Goal: Information Seeking & Learning: Learn about a topic

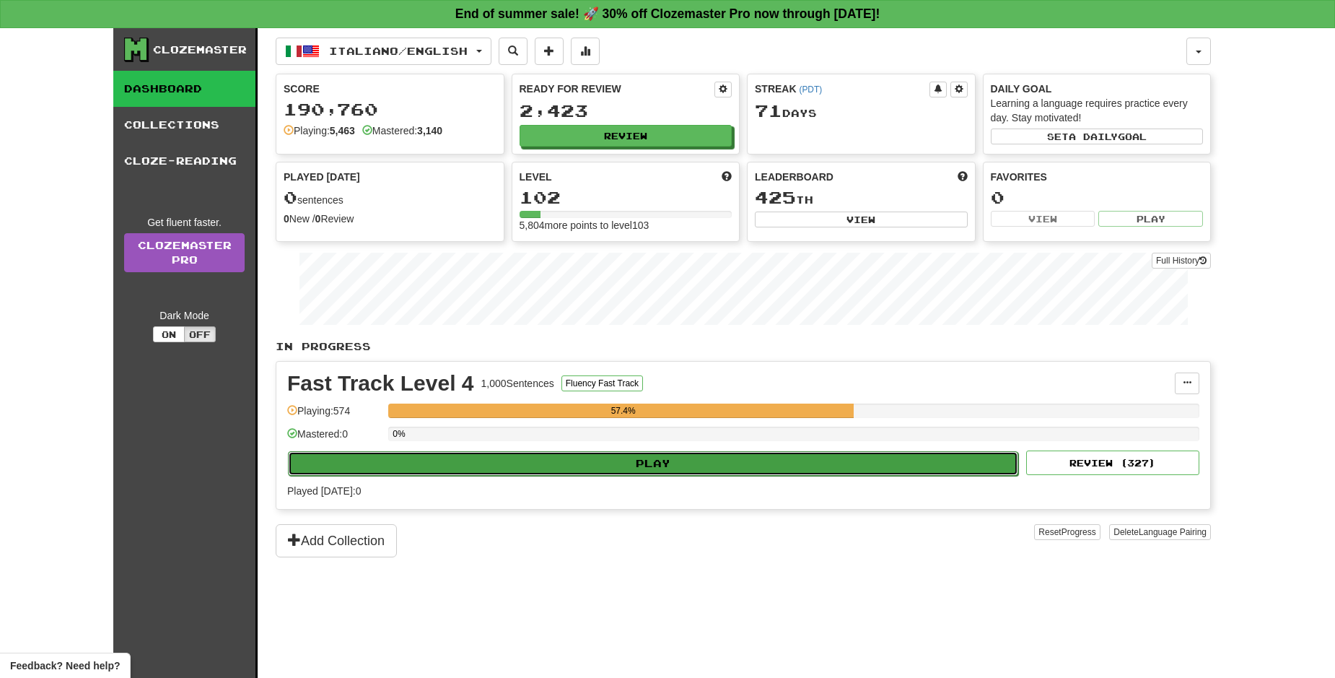
click at [741, 465] on button "Play" at bounding box center [653, 463] width 730 height 25
select select "**"
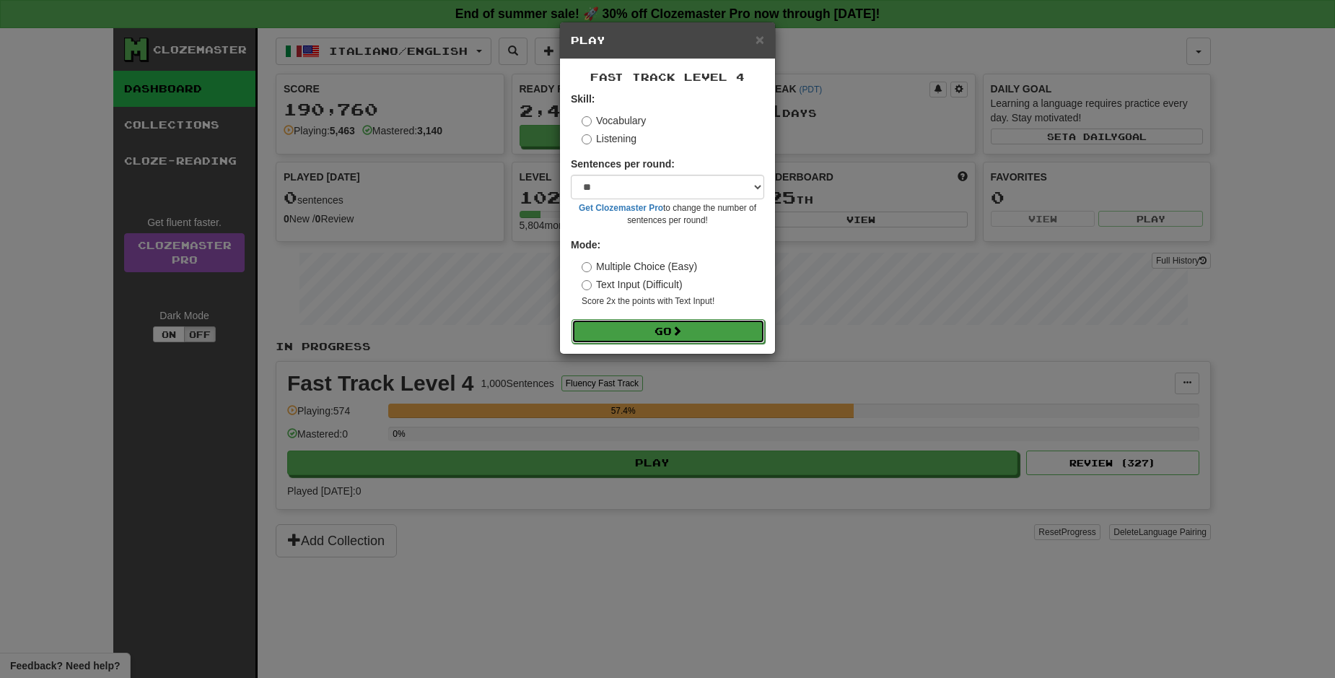
click at [703, 332] on button "Go" at bounding box center [668, 331] width 193 height 25
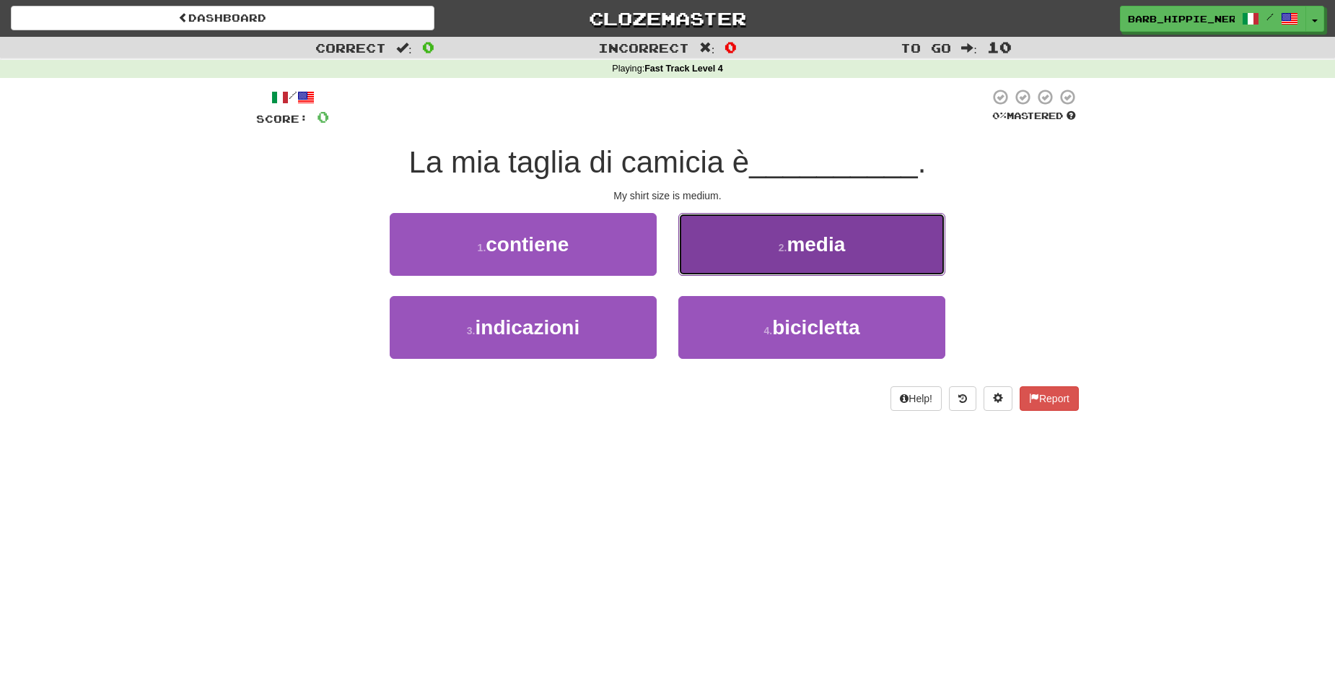
click at [817, 249] on span "media" at bounding box center [816, 244] width 58 height 22
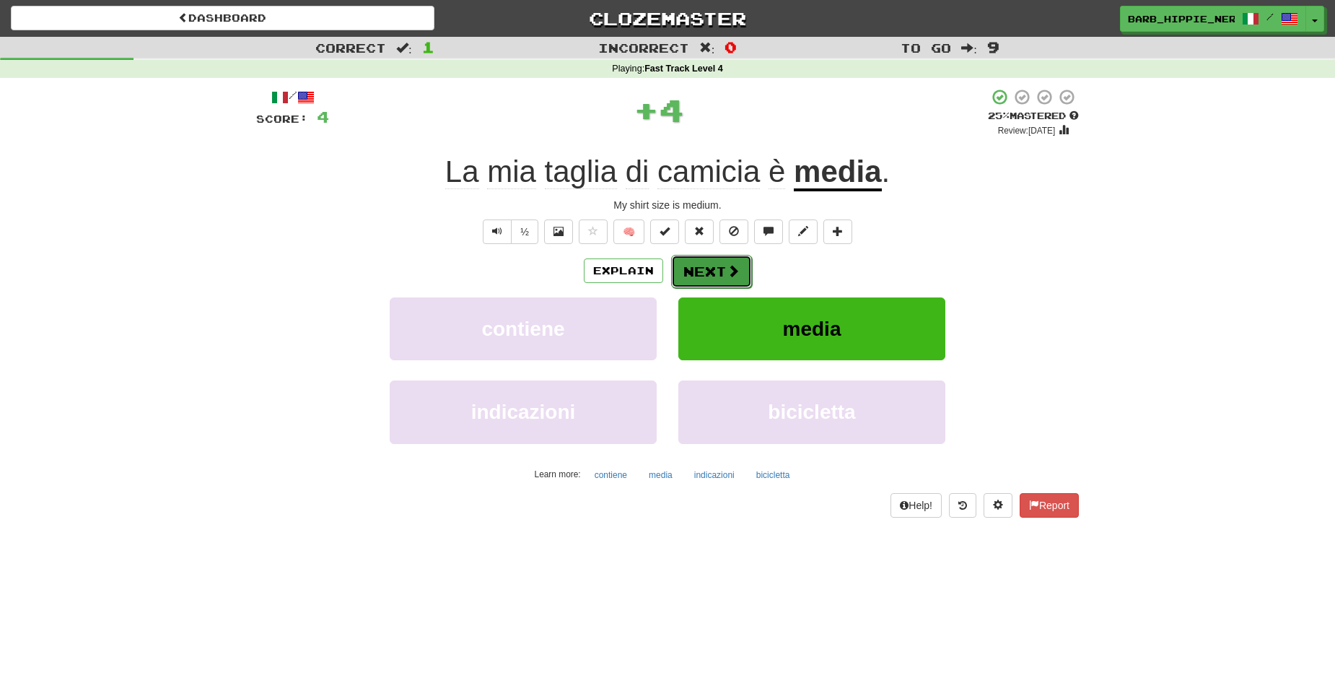
click at [727, 267] on span at bounding box center [733, 270] width 13 height 13
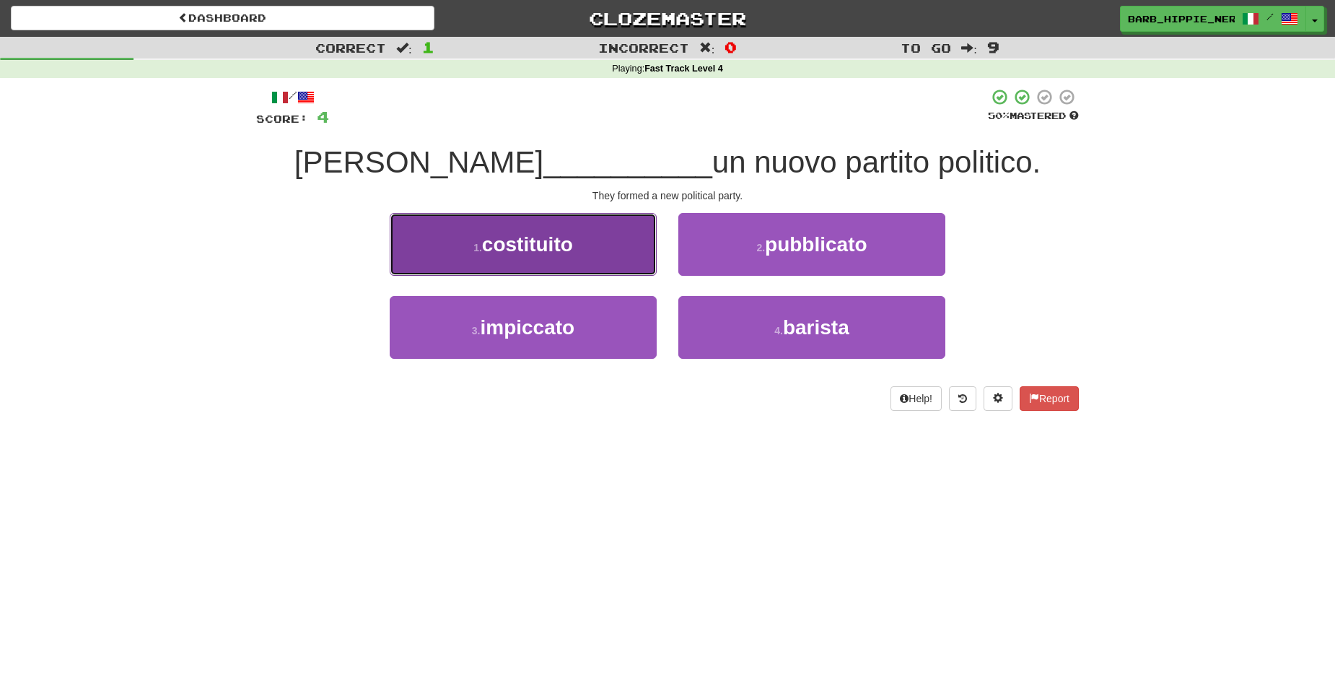
click at [602, 255] on button "1 . costituito" at bounding box center [523, 244] width 267 height 63
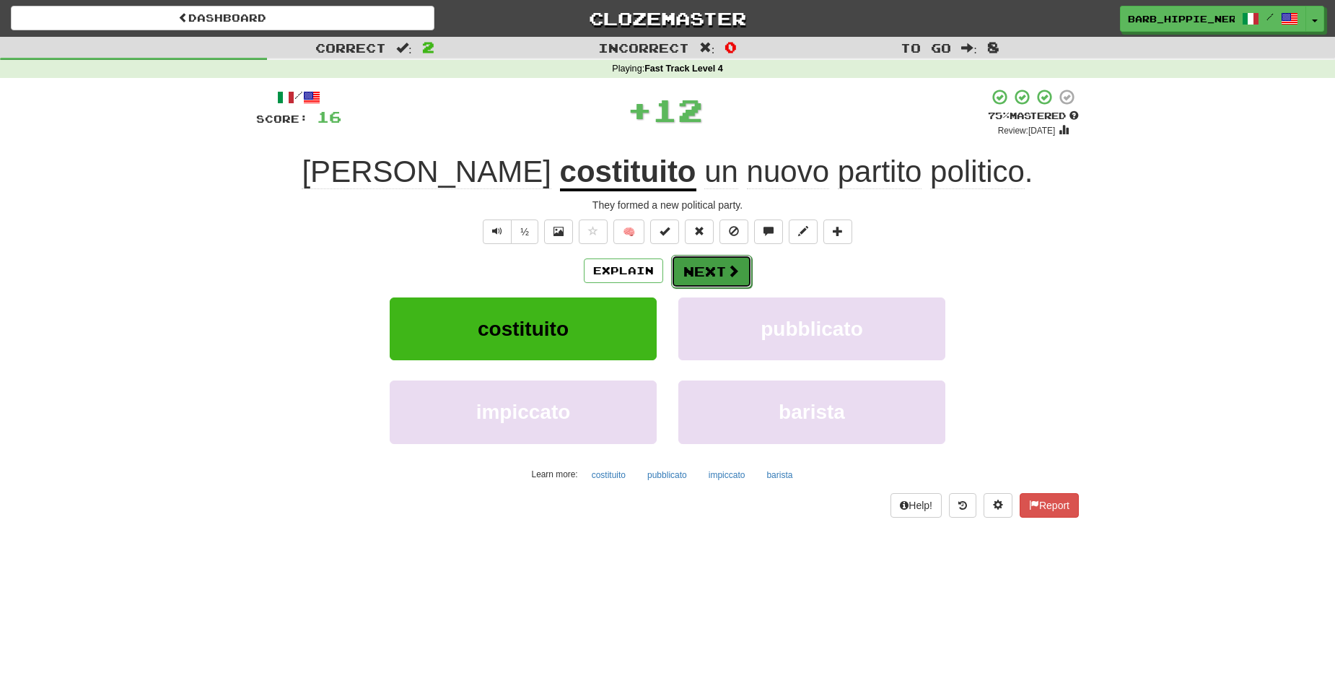
click at [727, 266] on span at bounding box center [733, 270] width 13 height 13
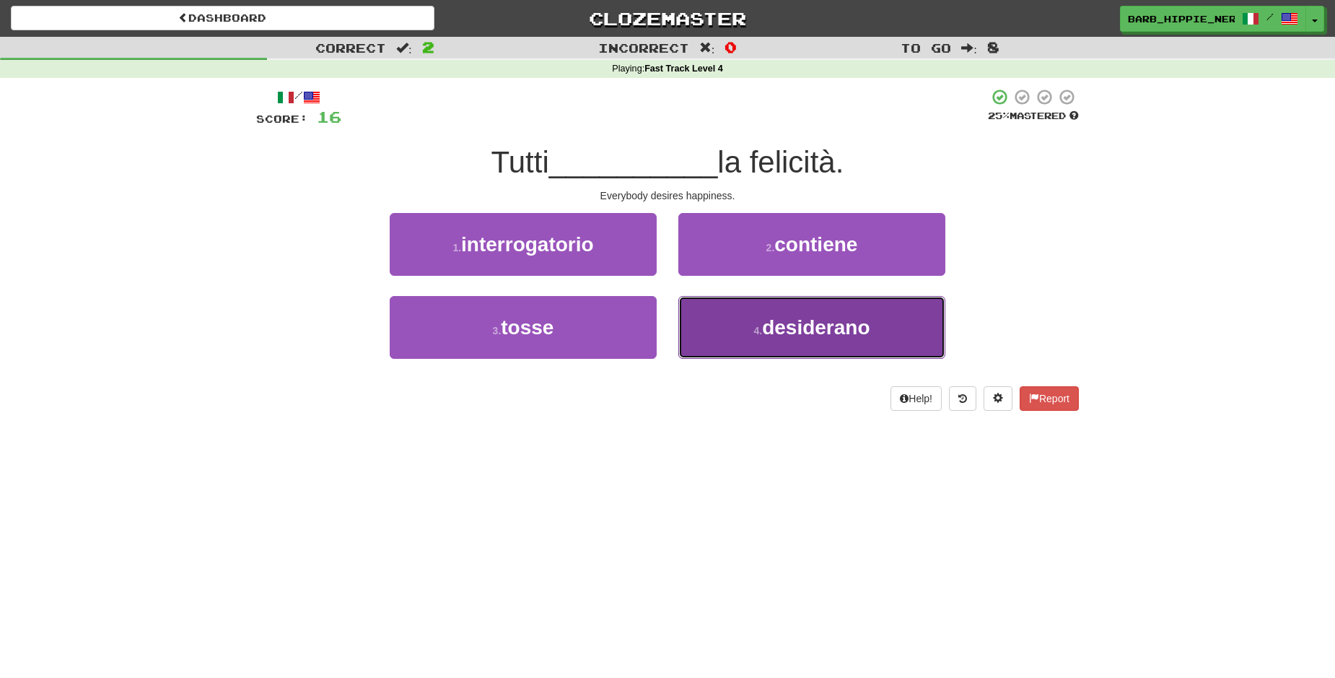
click at [822, 342] on button "4 . desiderano" at bounding box center [811, 327] width 267 height 63
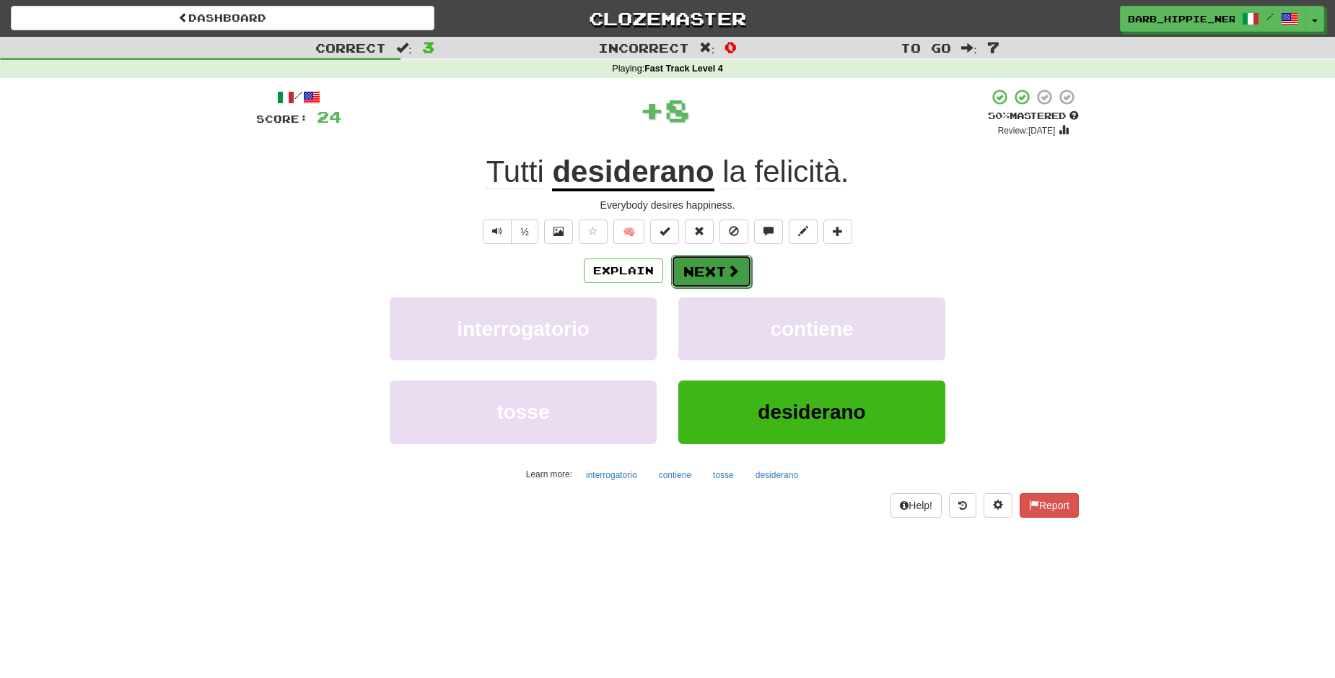
click at [727, 271] on span at bounding box center [733, 270] width 13 height 13
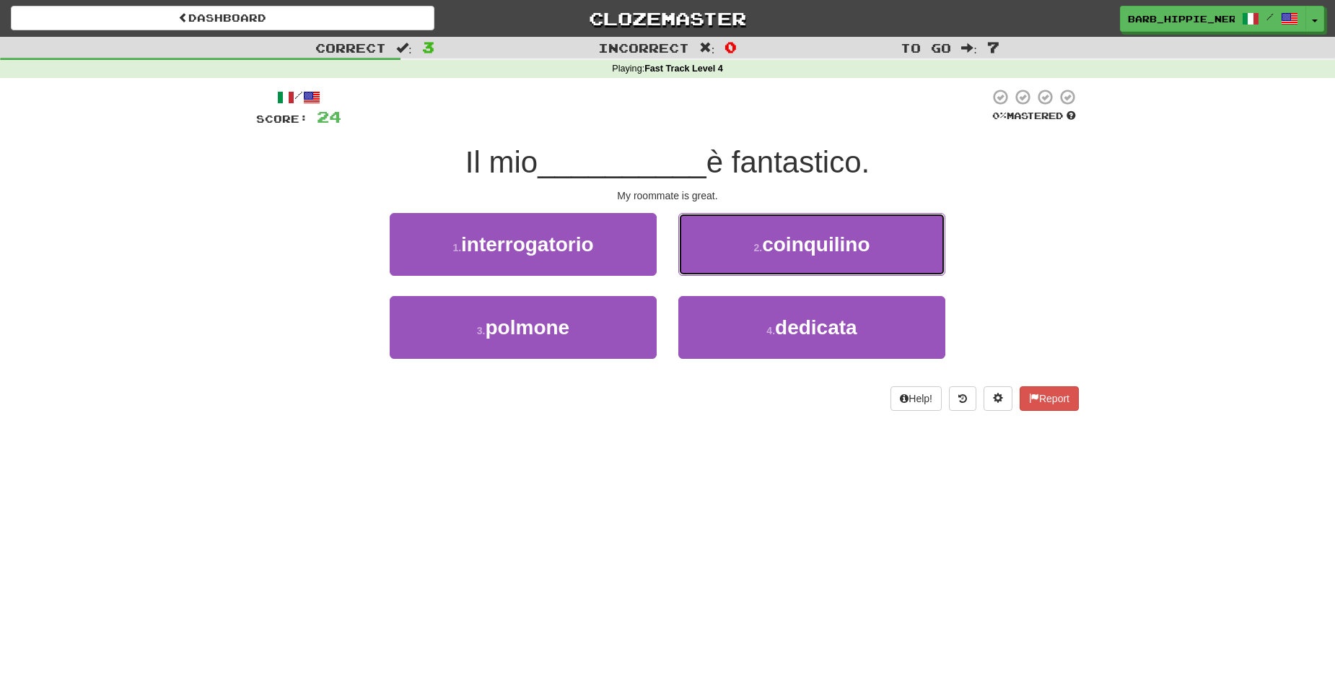
click at [830, 251] on span "coinquilino" at bounding box center [816, 244] width 108 height 22
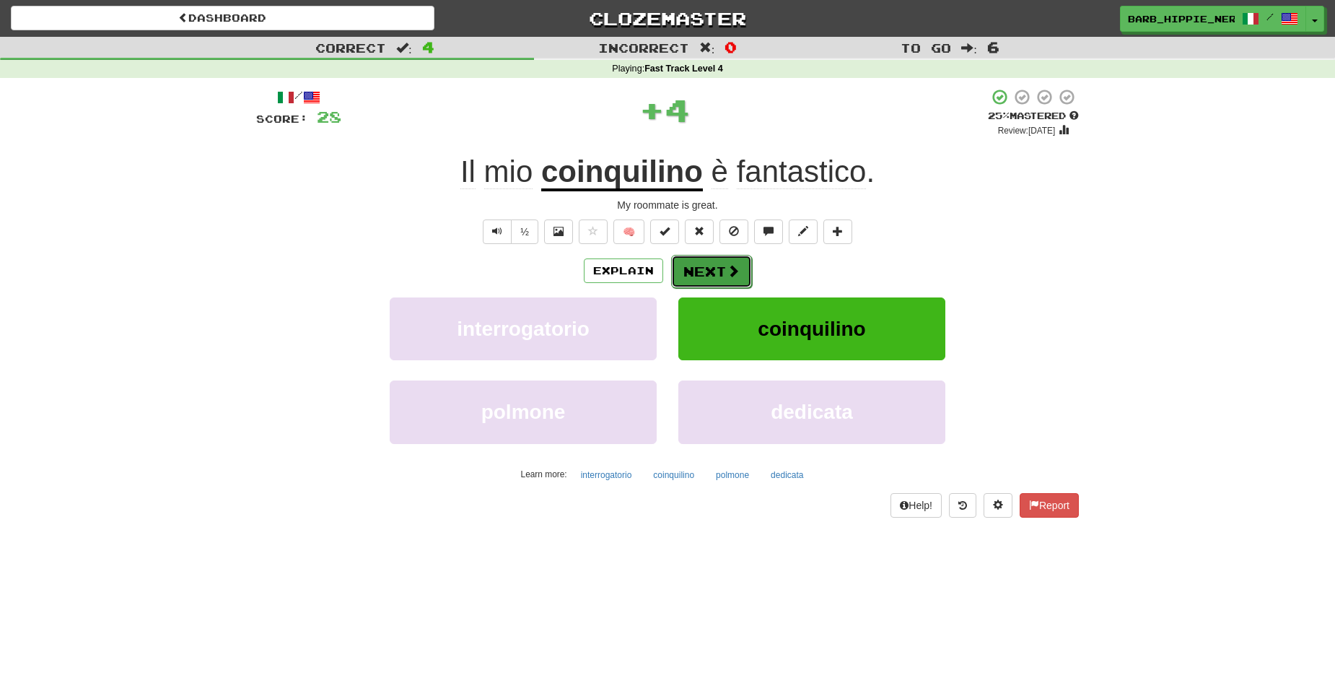
click at [727, 271] on span at bounding box center [733, 270] width 13 height 13
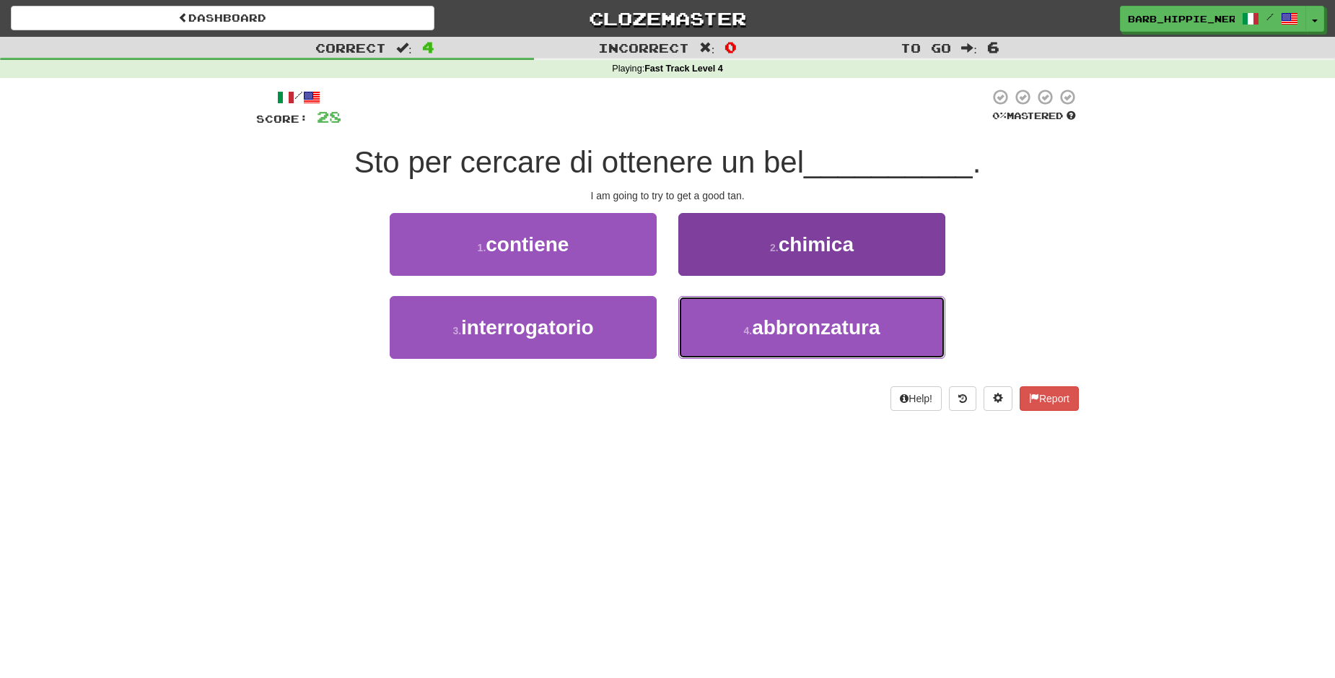
click at [853, 333] on span "abbronzatura" at bounding box center [816, 327] width 128 height 22
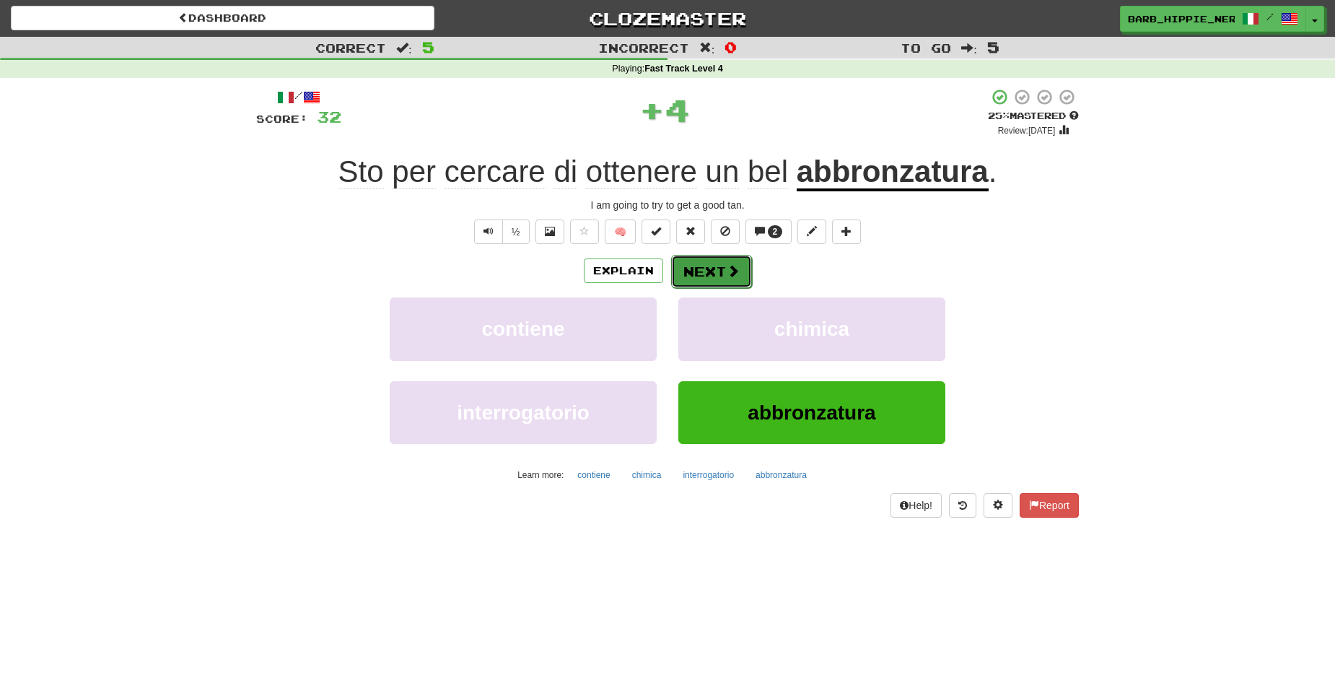
click at [727, 276] on span at bounding box center [733, 270] width 13 height 13
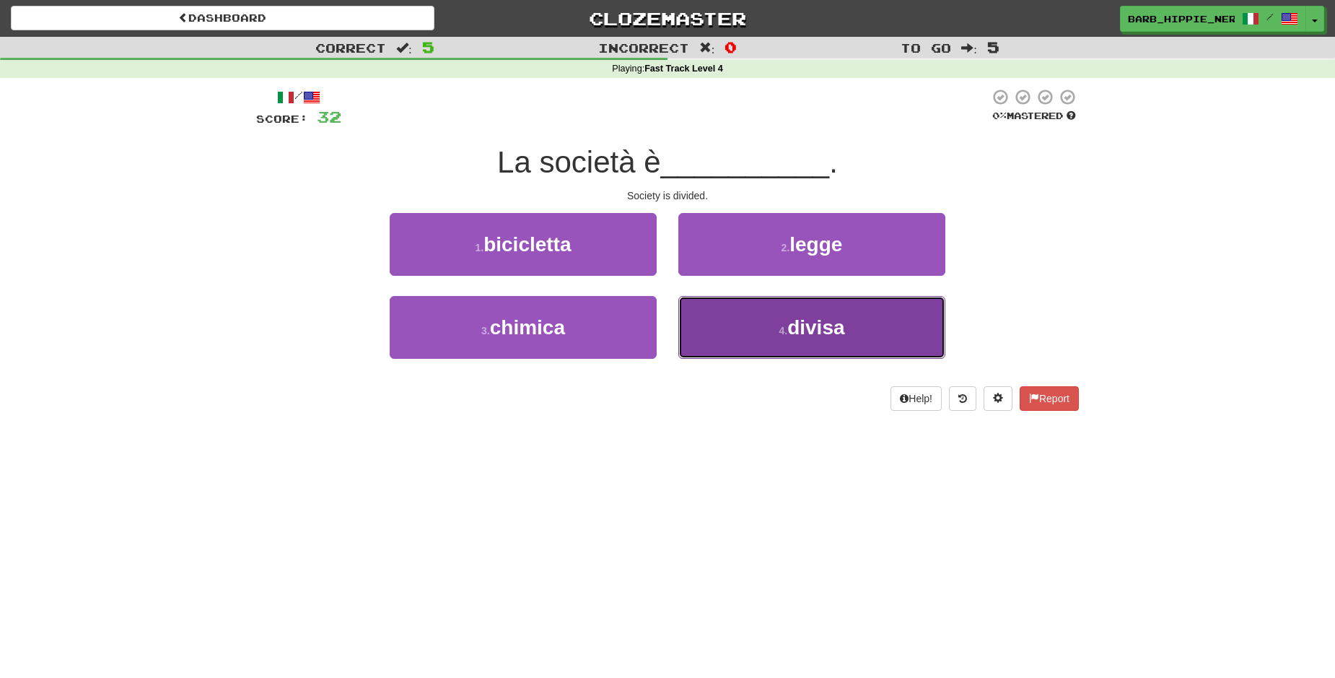
drag, startPoint x: 849, startPoint y: 334, endPoint x: 850, endPoint y: 326, distance: 8.0
click at [850, 334] on button "4 . divisa" at bounding box center [811, 327] width 267 height 63
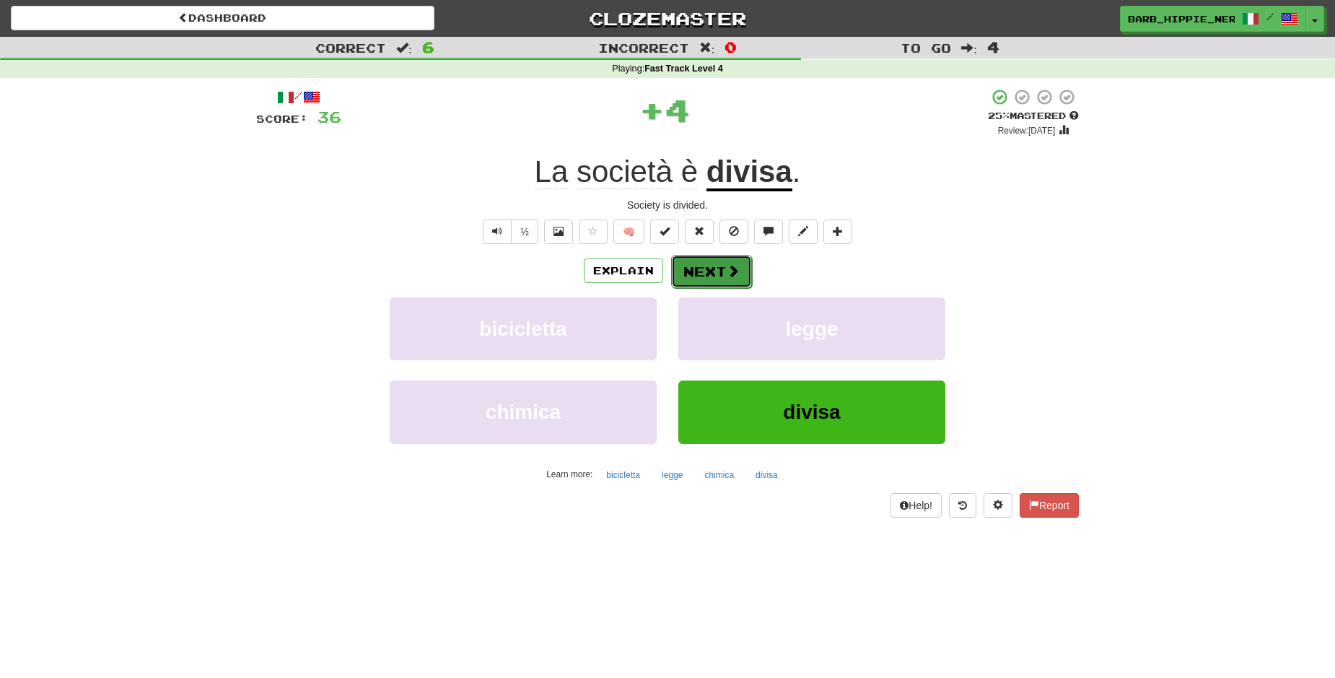
click at [706, 274] on button "Next" at bounding box center [711, 271] width 81 height 33
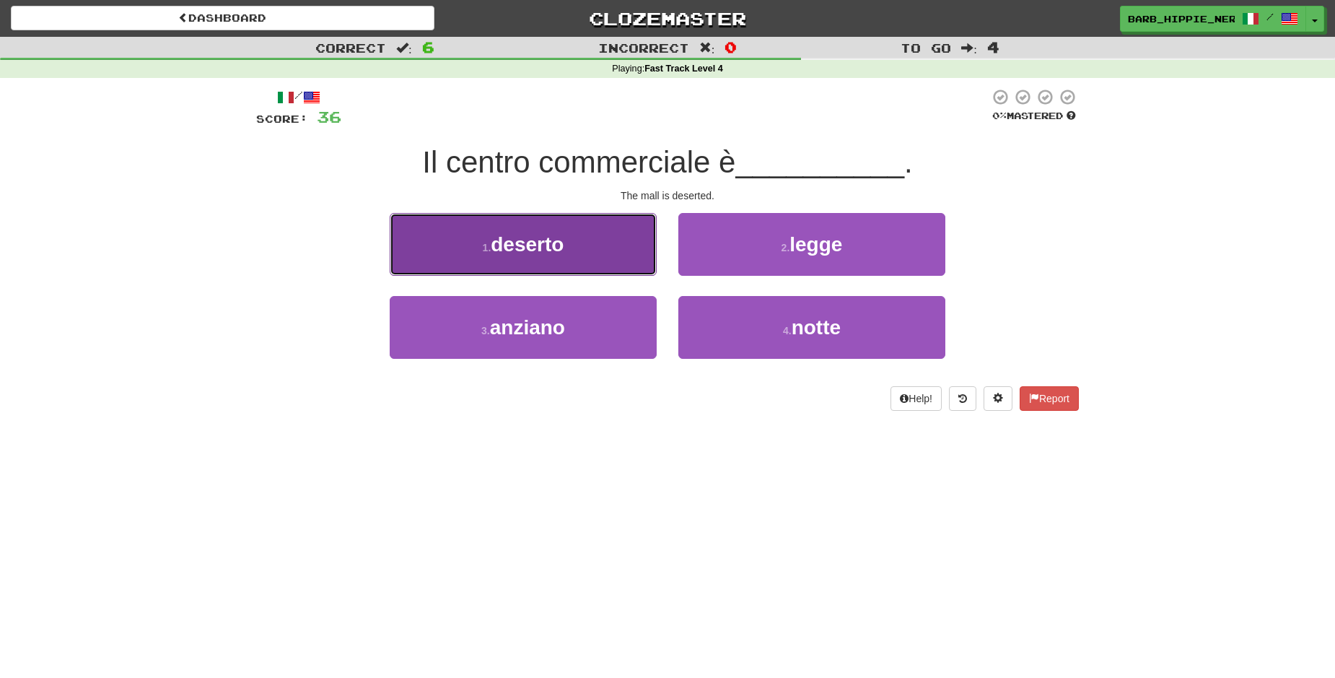
click at [592, 239] on button "1 . deserto" at bounding box center [523, 244] width 267 height 63
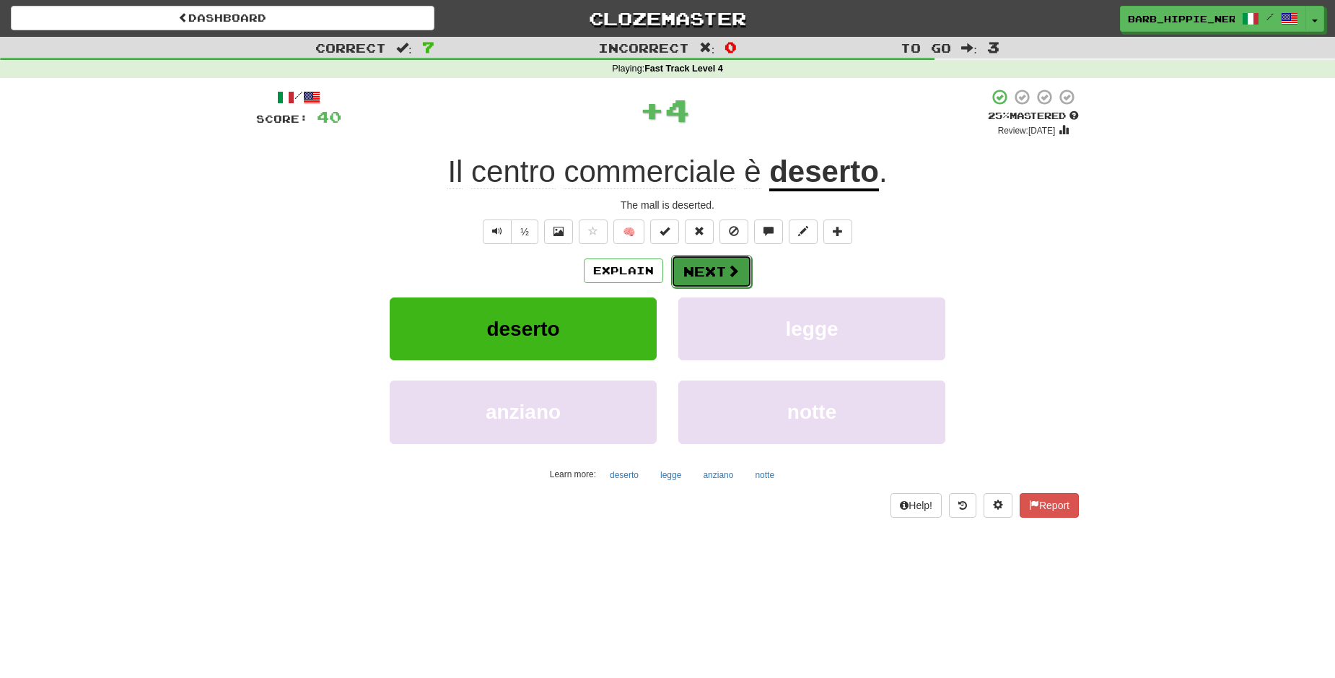
click at [727, 270] on span at bounding box center [733, 270] width 13 height 13
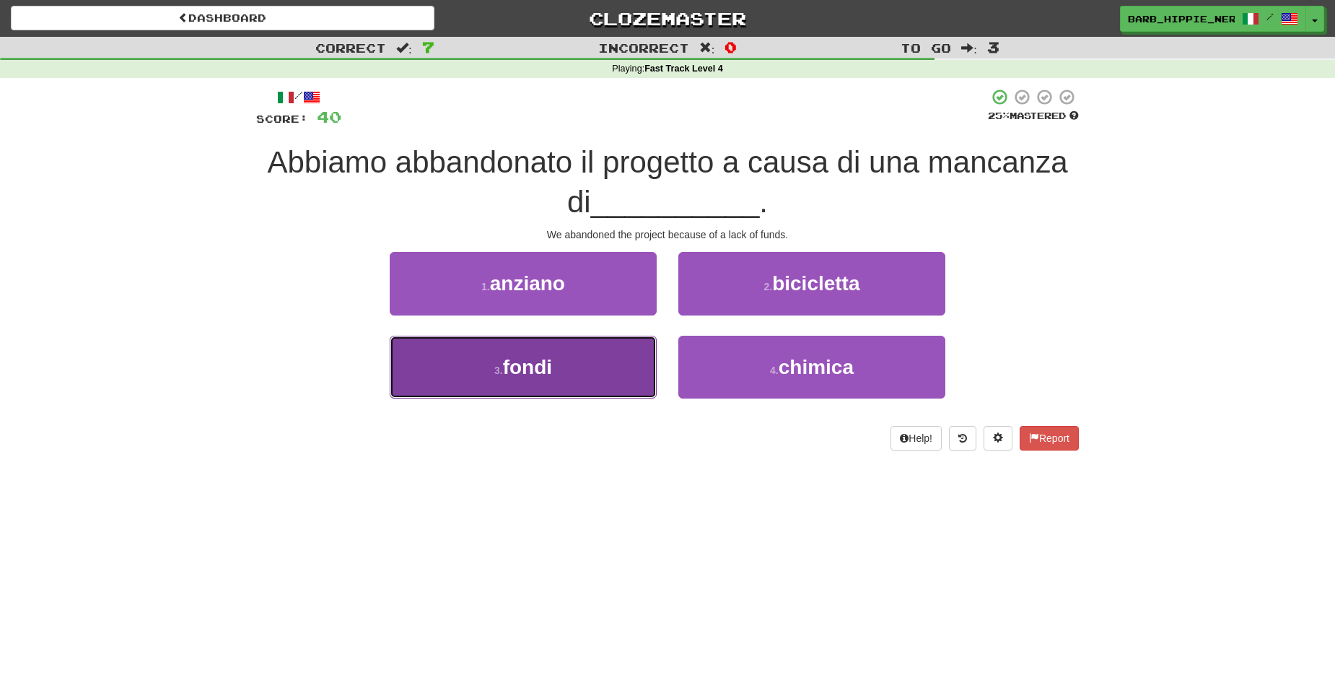
click at [595, 357] on button "3 . fondi" at bounding box center [523, 367] width 267 height 63
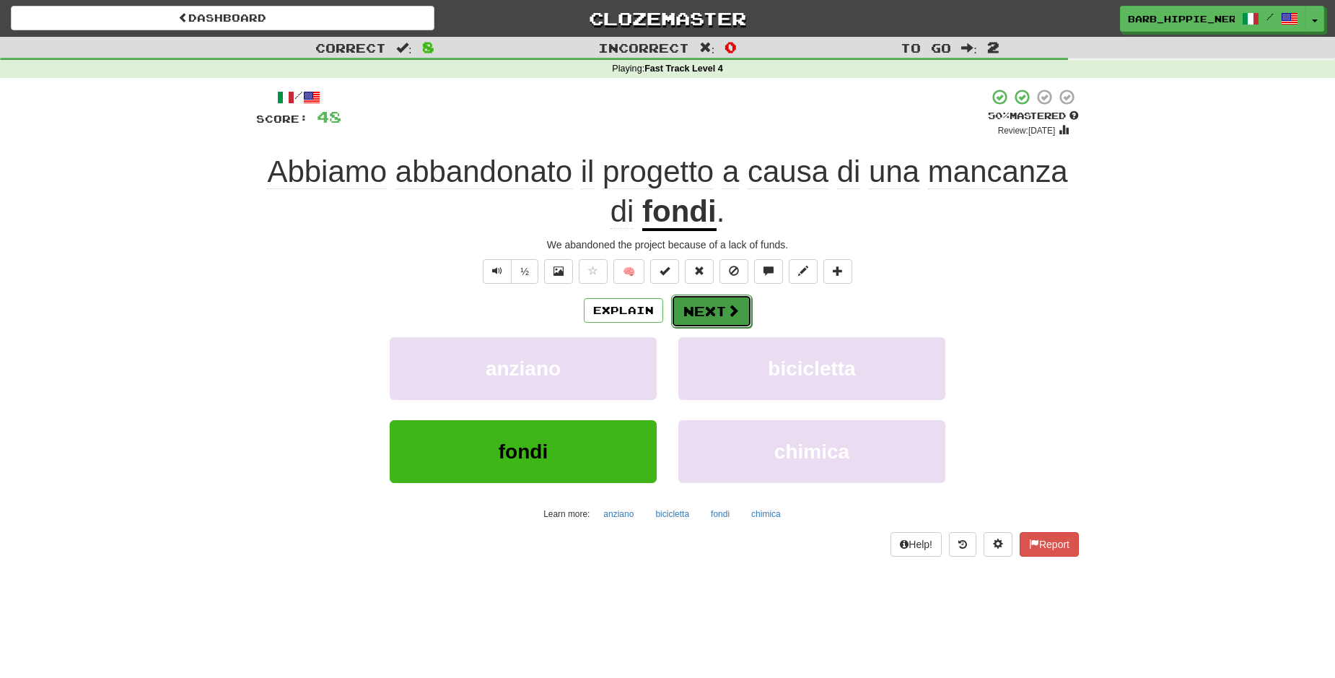
click at [717, 310] on button "Next" at bounding box center [711, 310] width 81 height 33
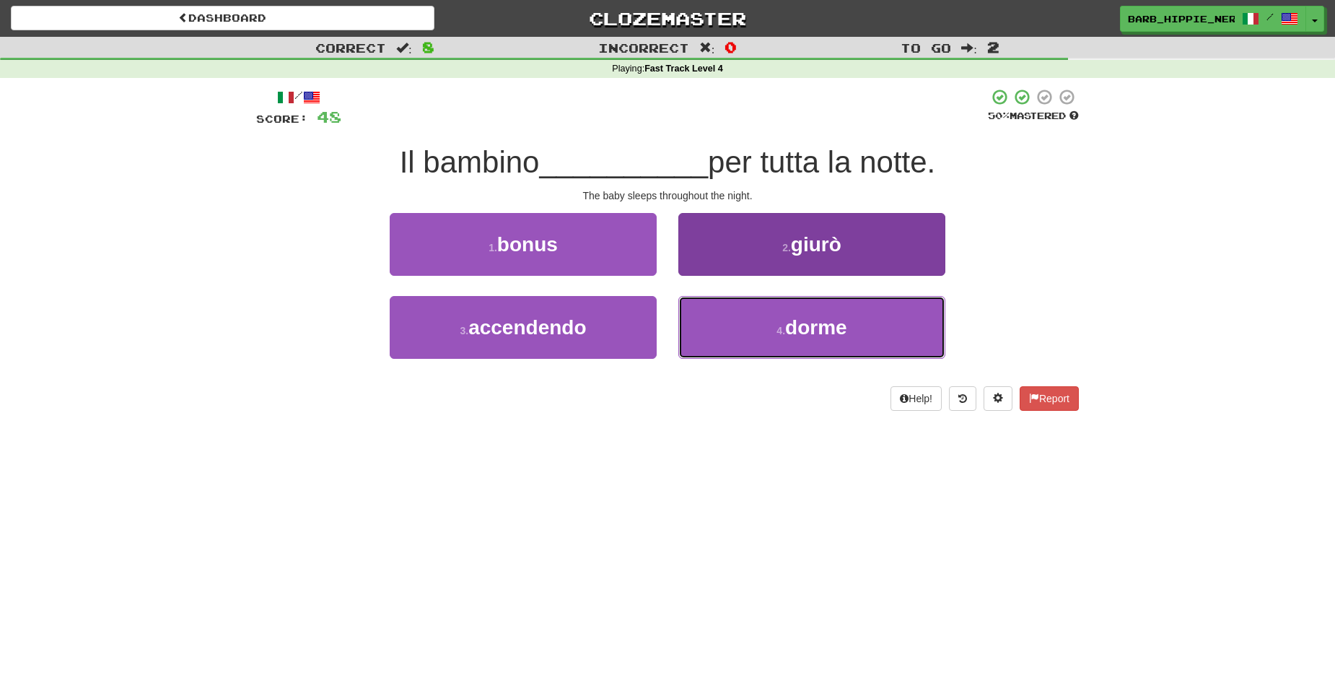
click at [843, 337] on span "dorme" at bounding box center [816, 327] width 62 height 22
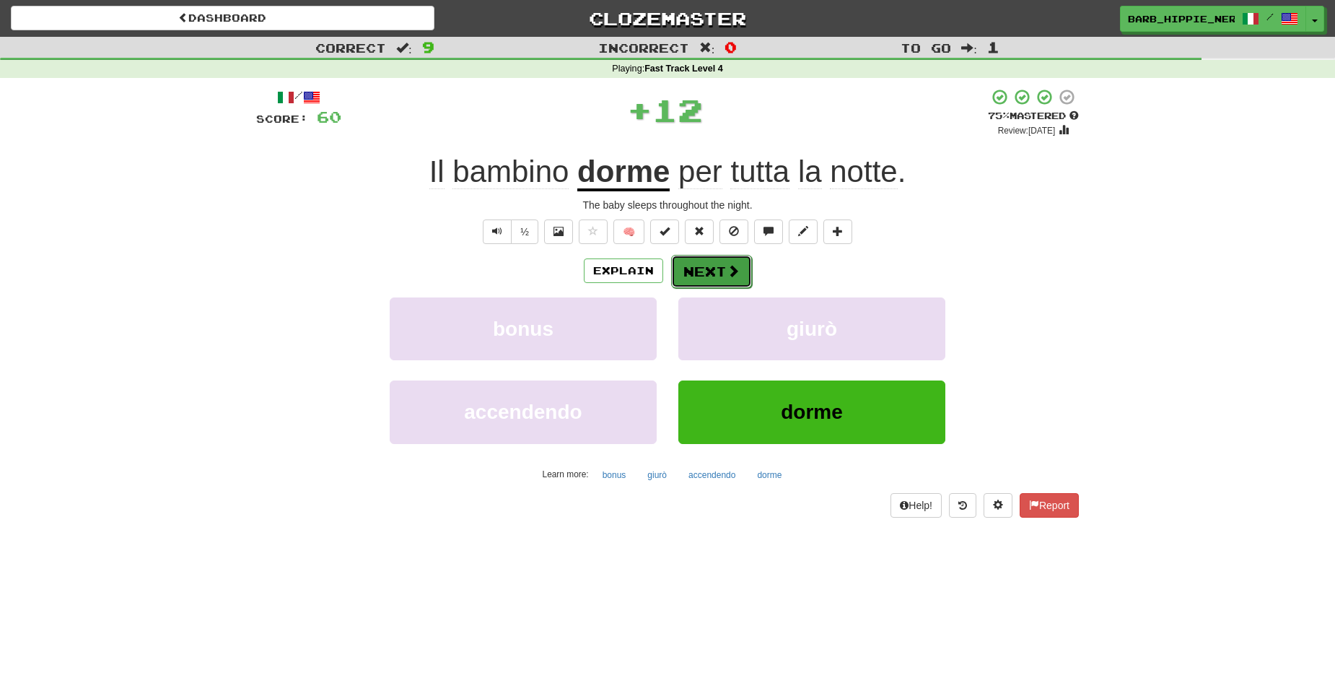
click at [727, 275] on span at bounding box center [733, 270] width 13 height 13
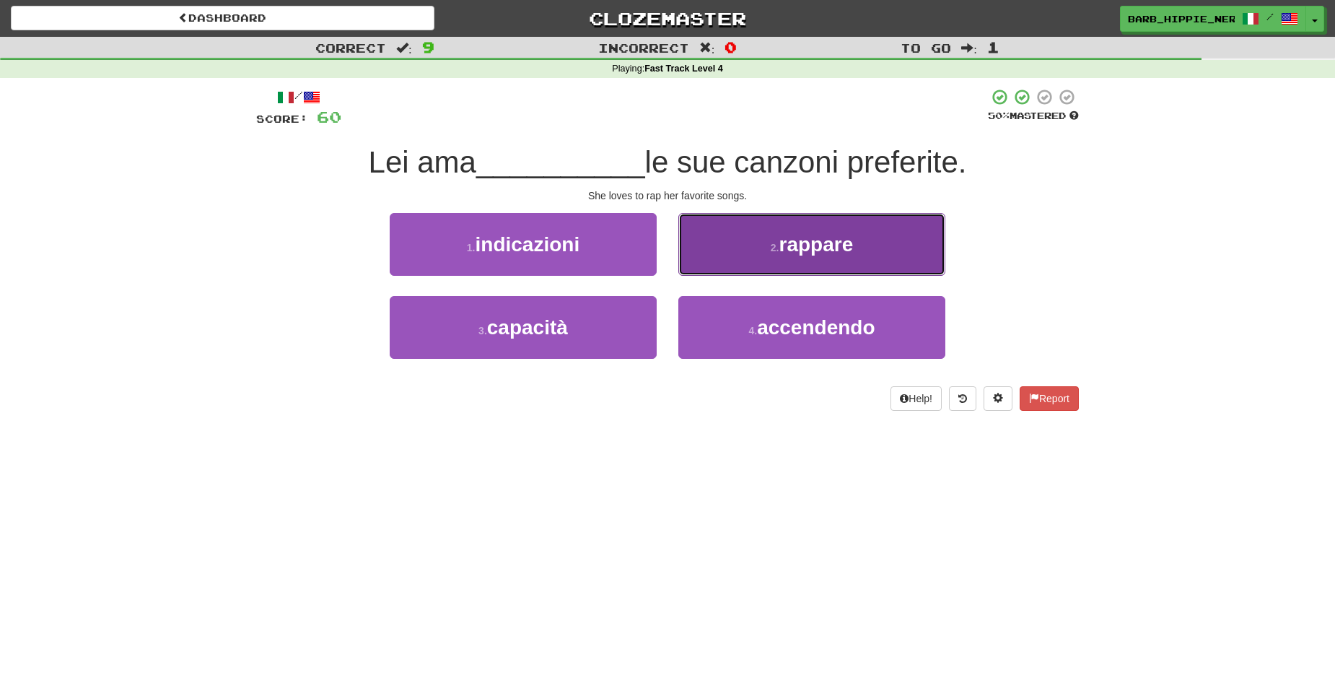
click at [832, 243] on span "rappare" at bounding box center [816, 244] width 74 height 22
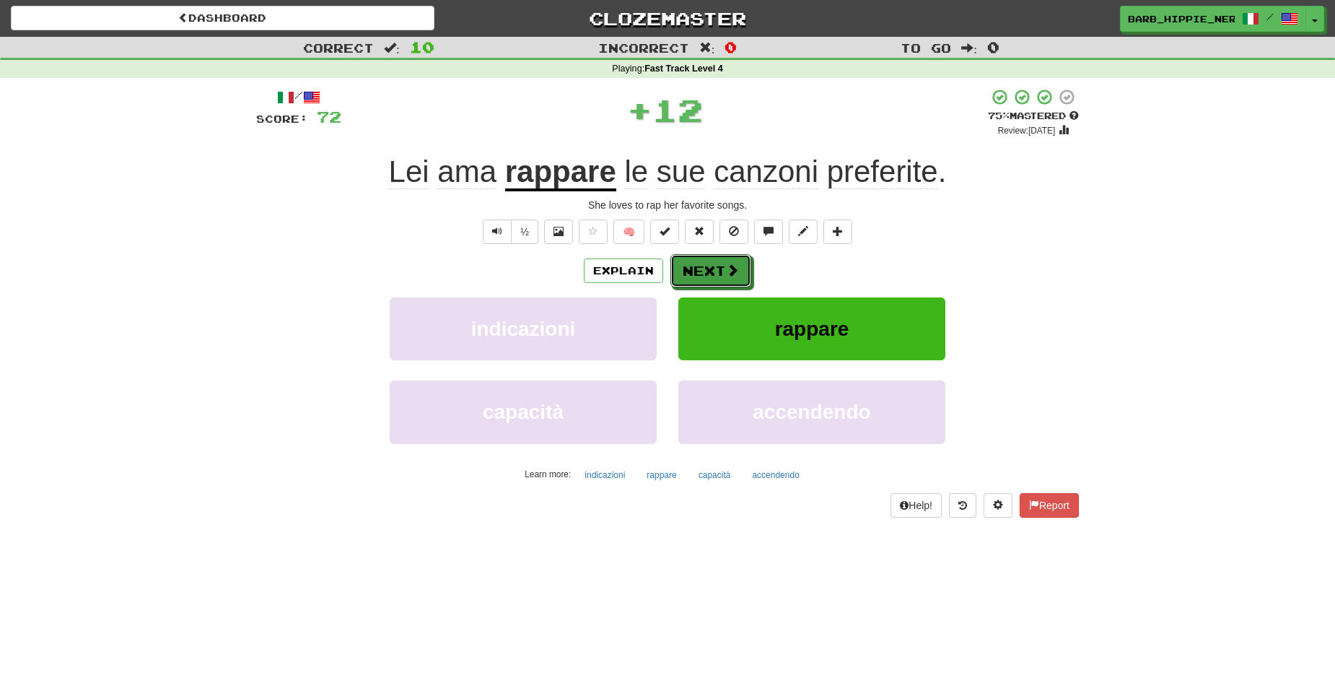
click at [726, 267] on span at bounding box center [732, 269] width 13 height 13
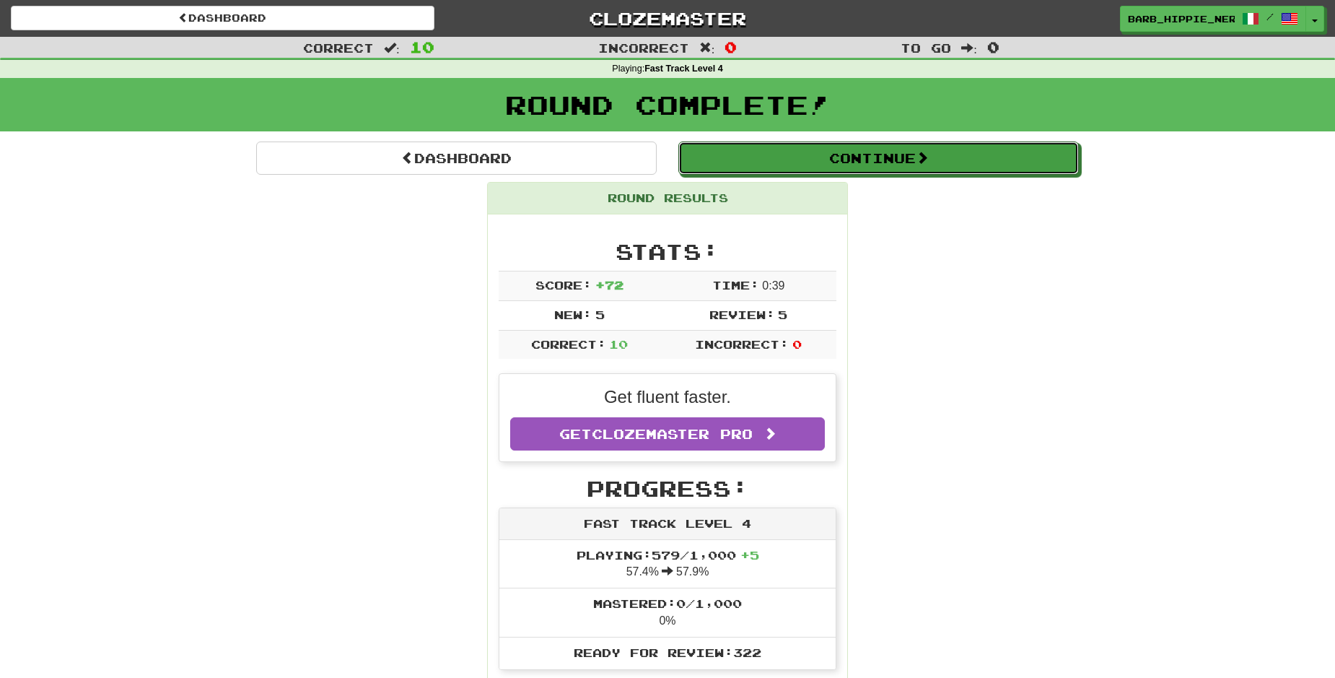
click at [964, 160] on button "Continue" at bounding box center [878, 157] width 401 height 33
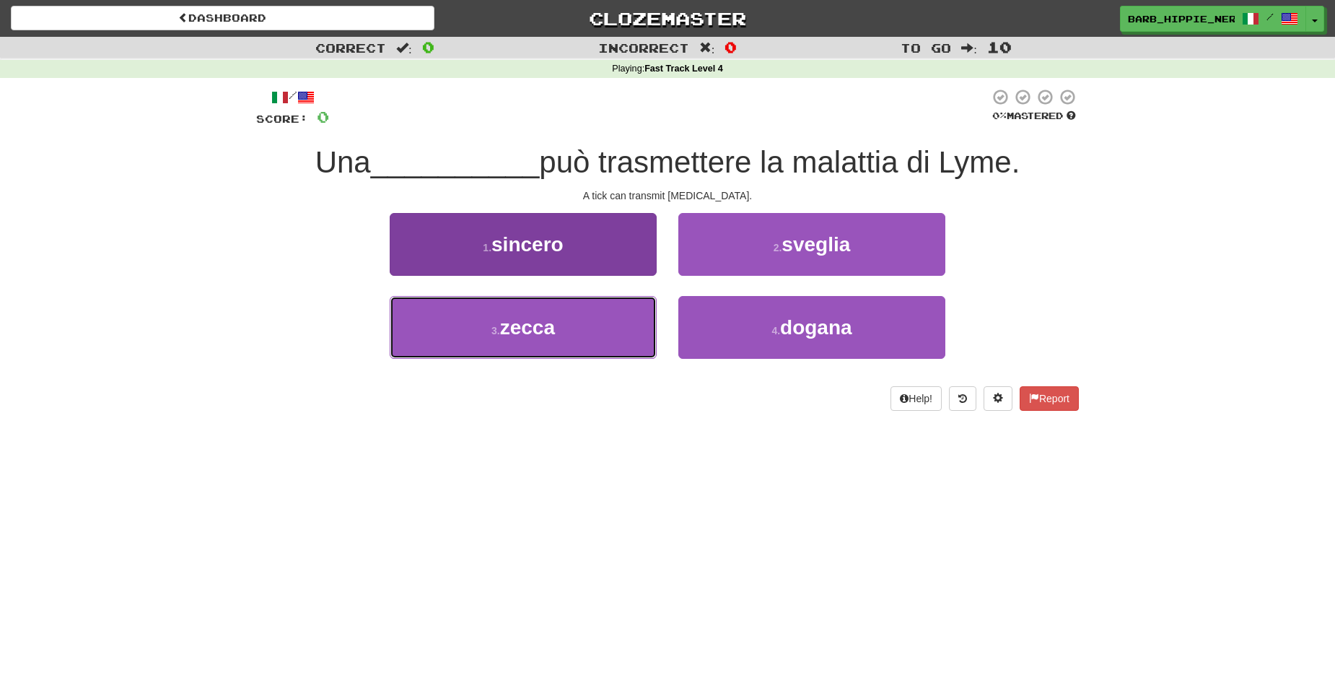
drag, startPoint x: 605, startPoint y: 337, endPoint x: 612, endPoint y: 331, distance: 9.7
click at [604, 338] on button "3 . zecca" at bounding box center [523, 327] width 267 height 63
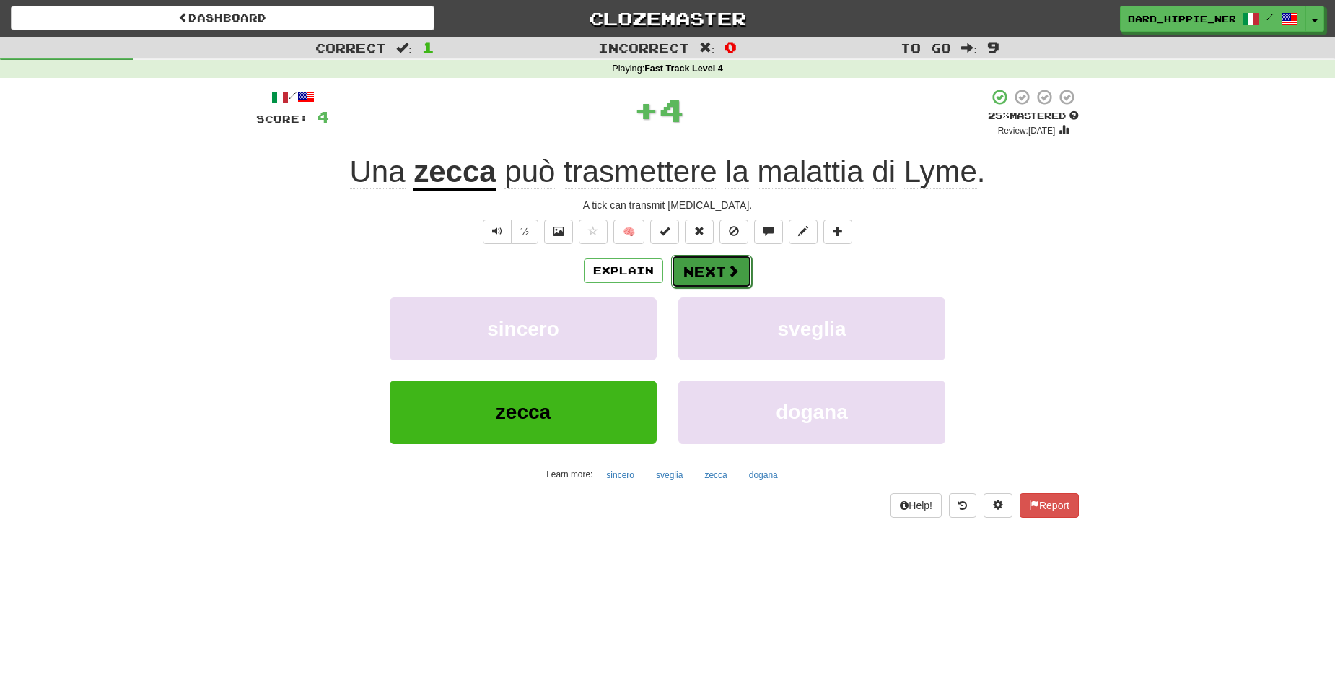
click at [727, 268] on span at bounding box center [733, 270] width 13 height 13
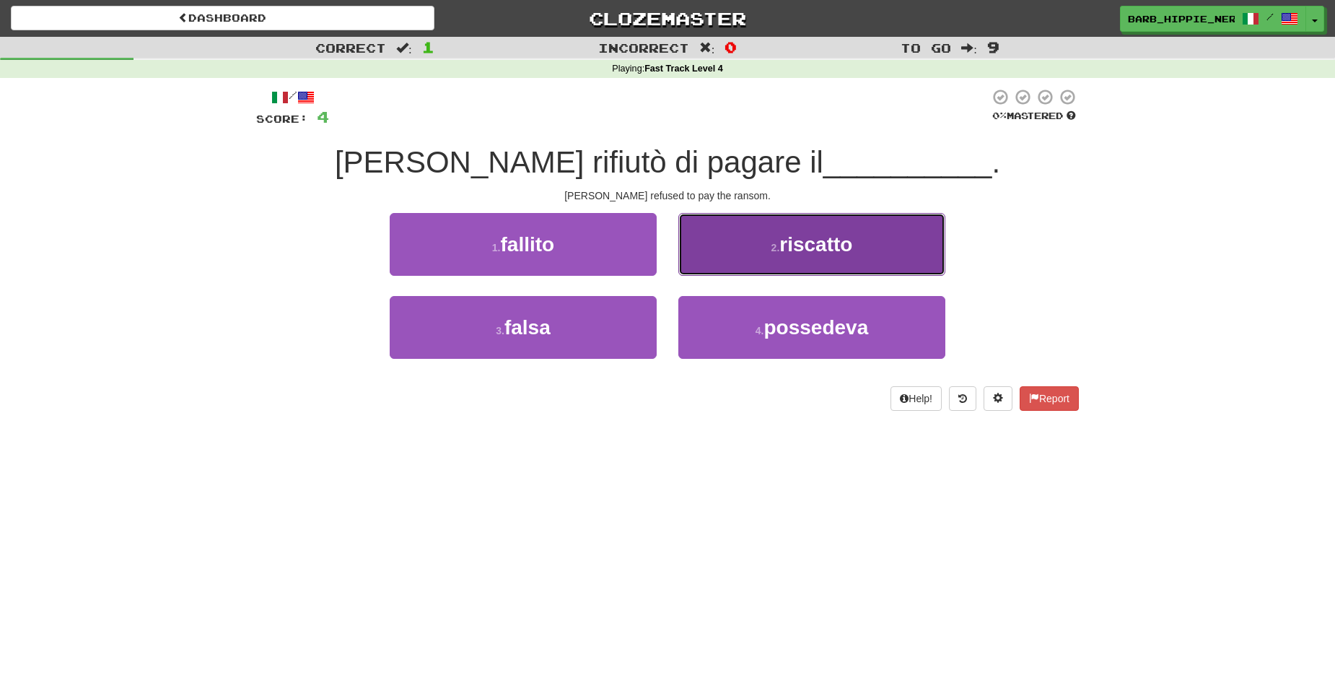
click at [842, 258] on button "2 . riscatto" at bounding box center [811, 244] width 267 height 63
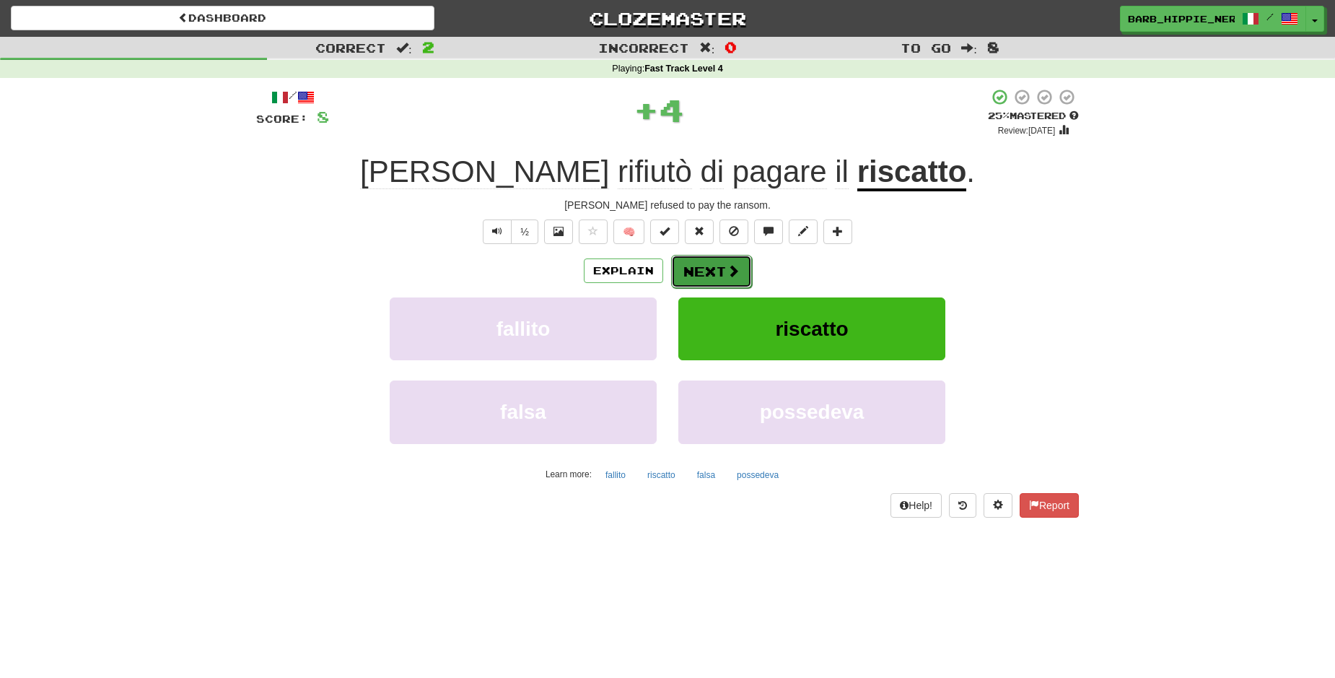
click at [702, 268] on button "Next" at bounding box center [711, 271] width 81 height 33
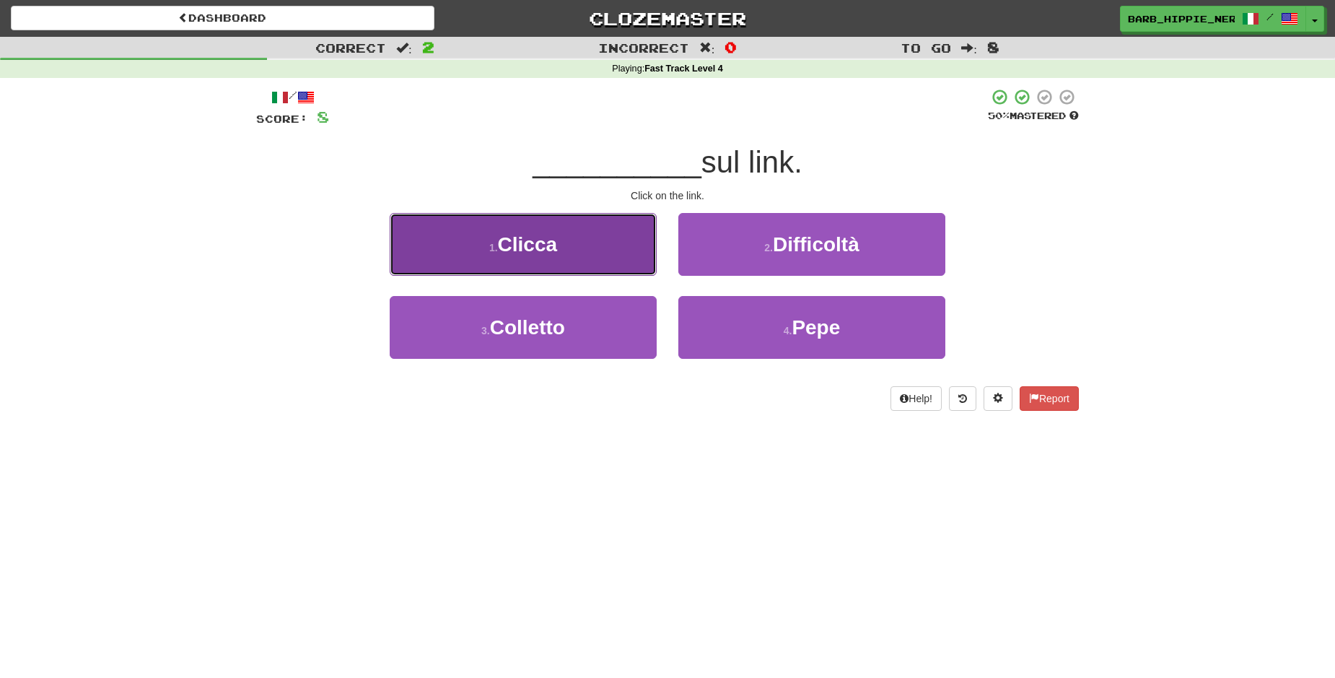
click at [592, 261] on button "1 . Clicca" at bounding box center [523, 244] width 267 height 63
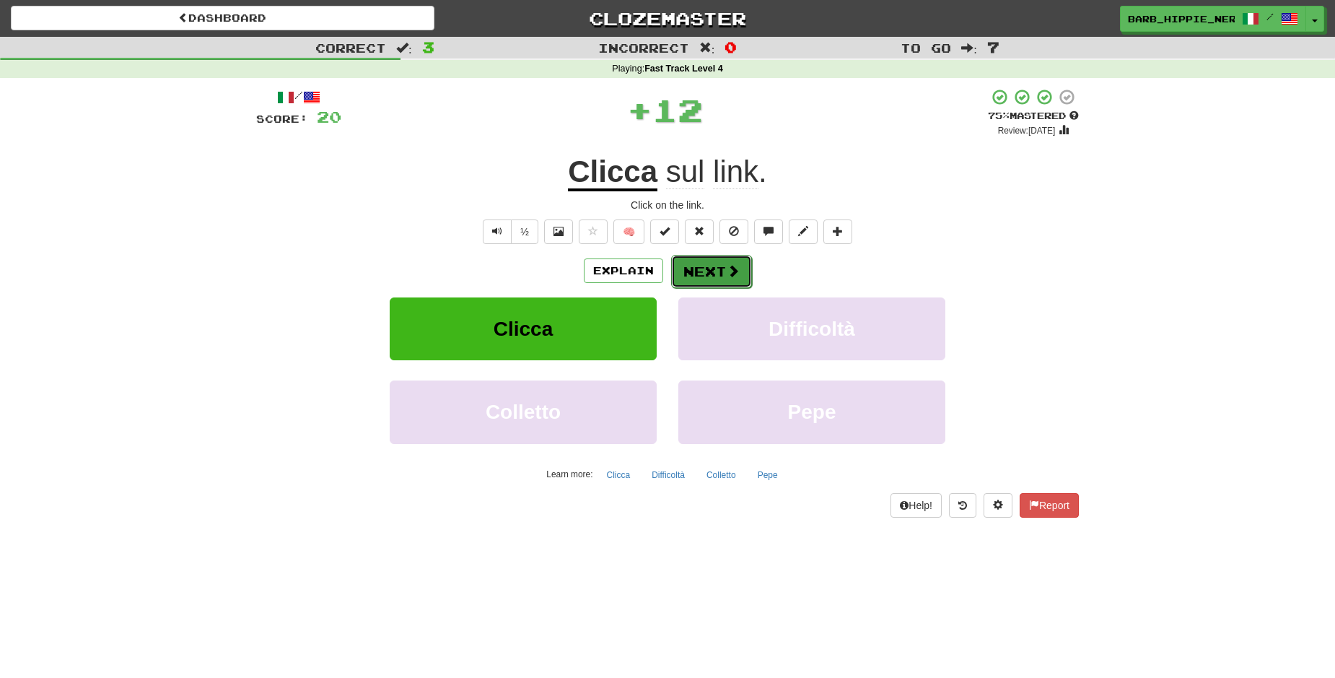
click at [703, 273] on button "Next" at bounding box center [711, 271] width 81 height 33
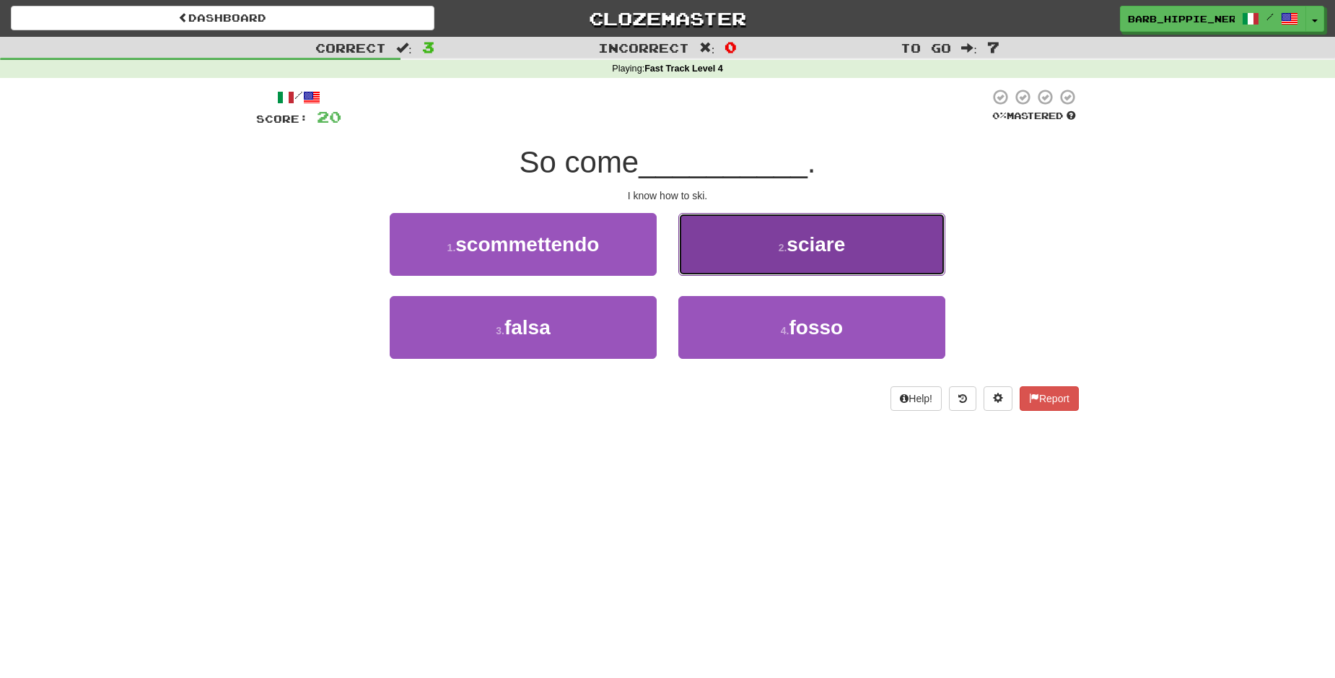
click at [748, 264] on button "2 . sciare" at bounding box center [811, 244] width 267 height 63
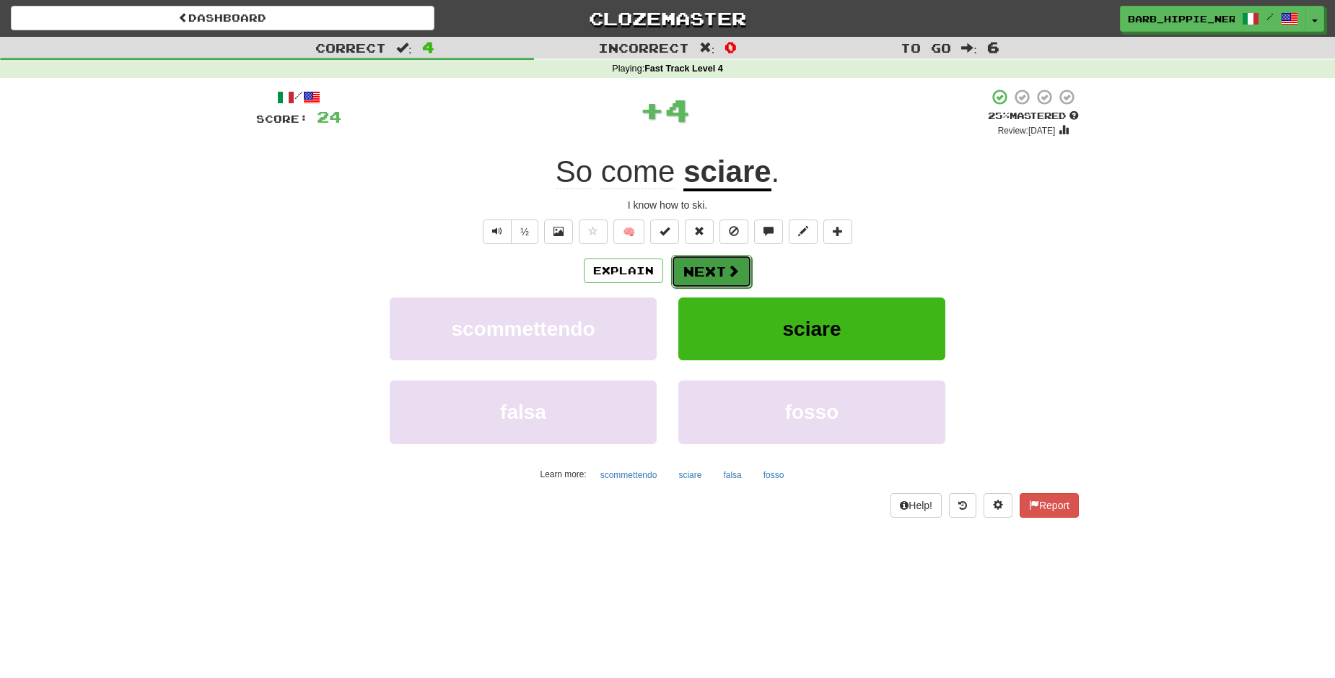
click at [704, 268] on button "Next" at bounding box center [711, 271] width 81 height 33
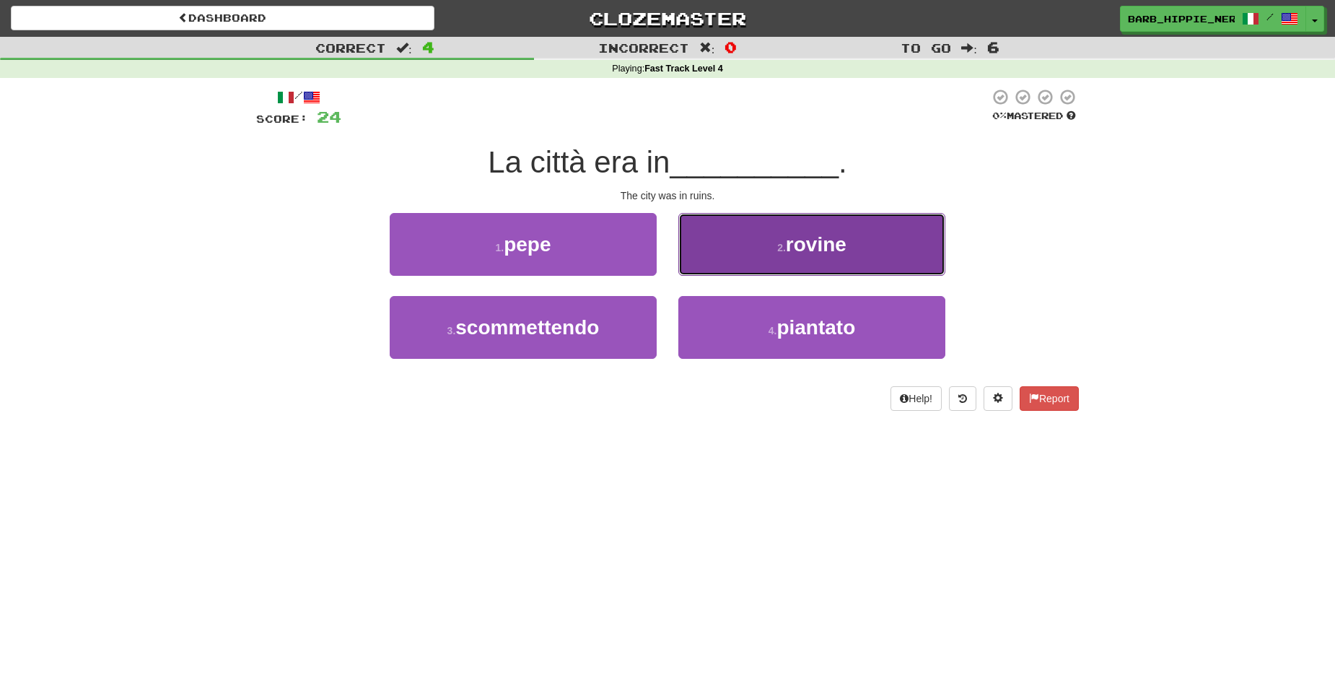
click at [782, 243] on small "2 ." at bounding box center [781, 248] width 9 height 12
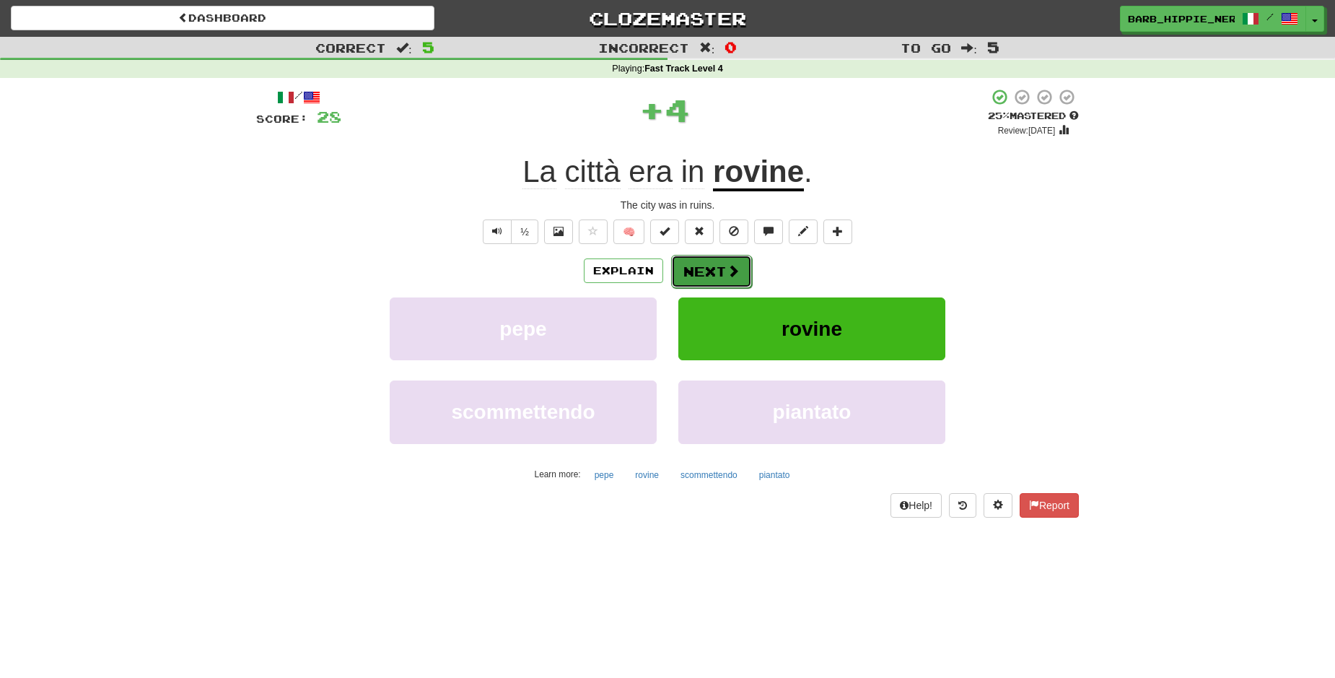
click at [727, 269] on span at bounding box center [733, 270] width 13 height 13
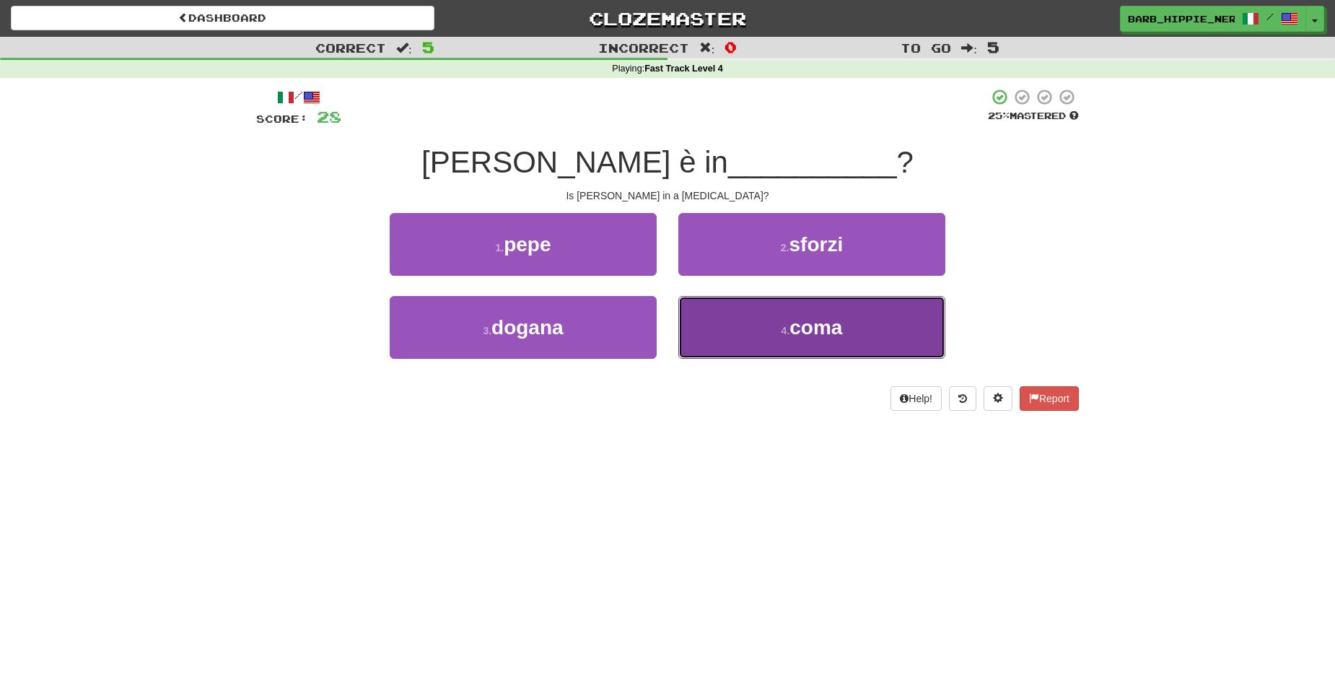
click at [826, 336] on span "coma" at bounding box center [815, 327] width 53 height 22
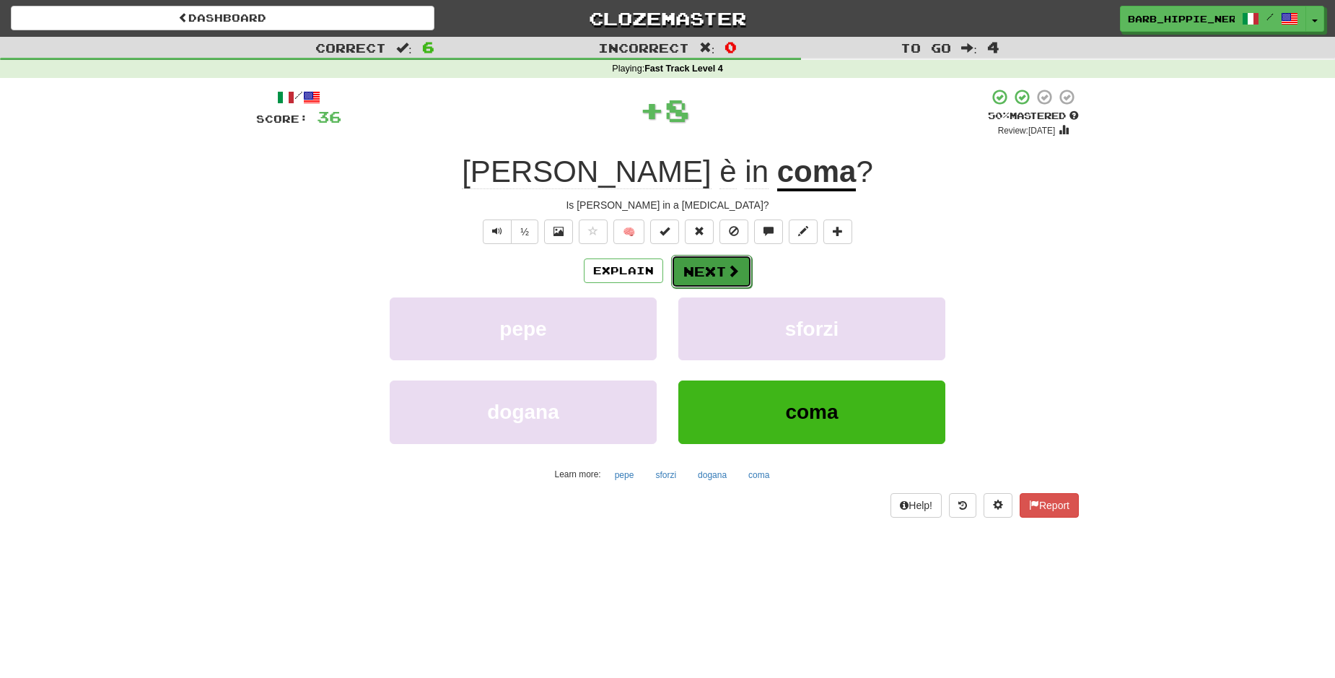
click at [727, 265] on span at bounding box center [733, 270] width 13 height 13
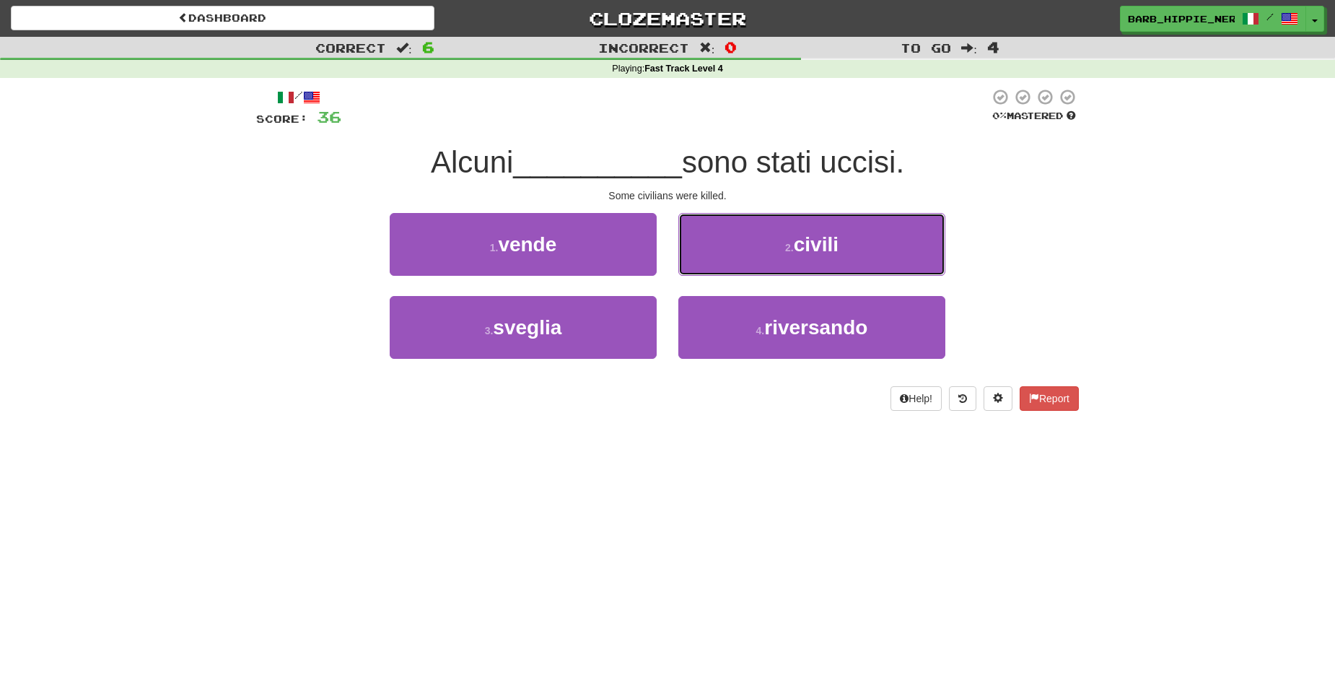
click at [847, 253] on button "2 . civili" at bounding box center [811, 244] width 267 height 63
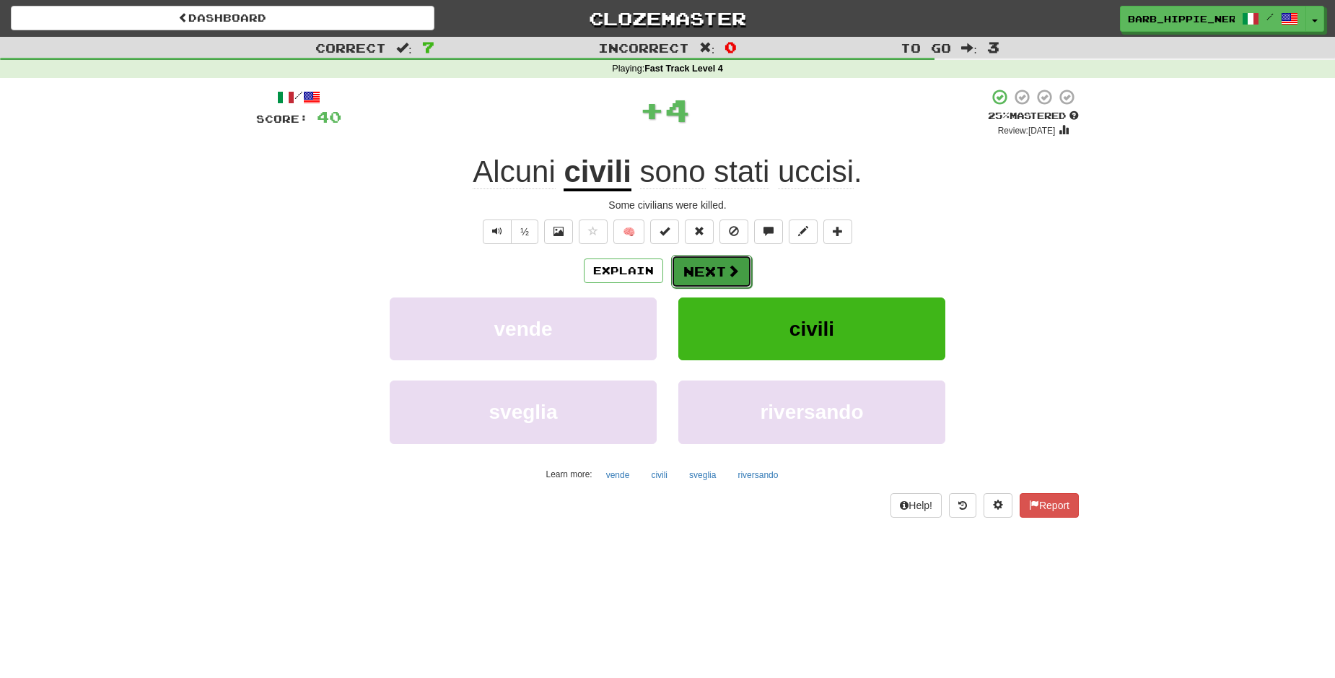
click at [727, 267] on span at bounding box center [733, 270] width 13 height 13
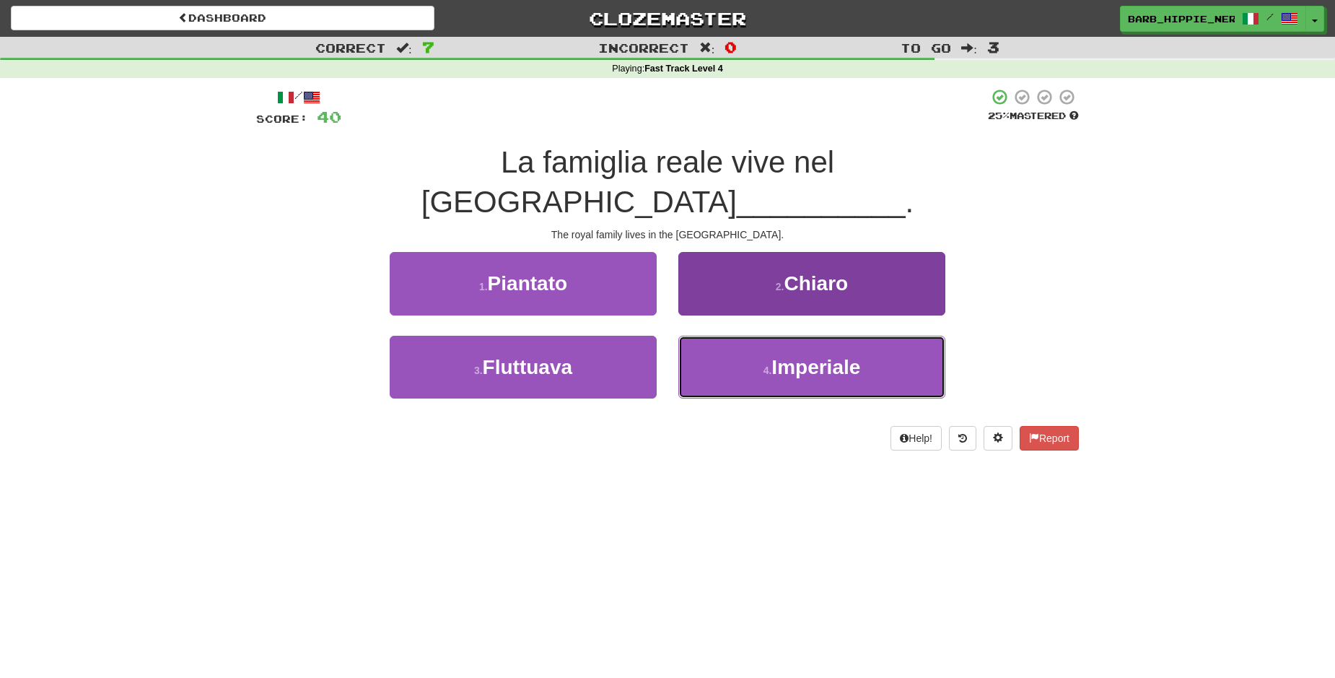
click at [872, 336] on button "4 . Imperiale" at bounding box center [811, 367] width 267 height 63
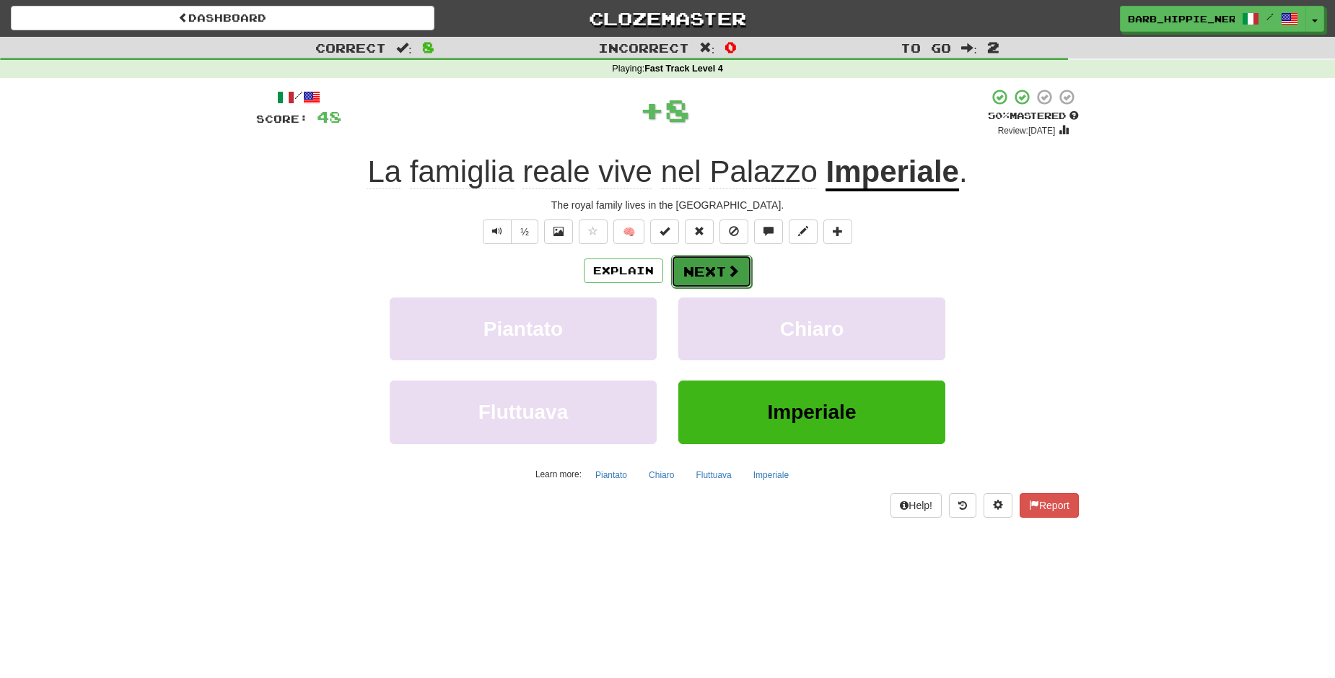
click at [727, 276] on span at bounding box center [733, 270] width 13 height 13
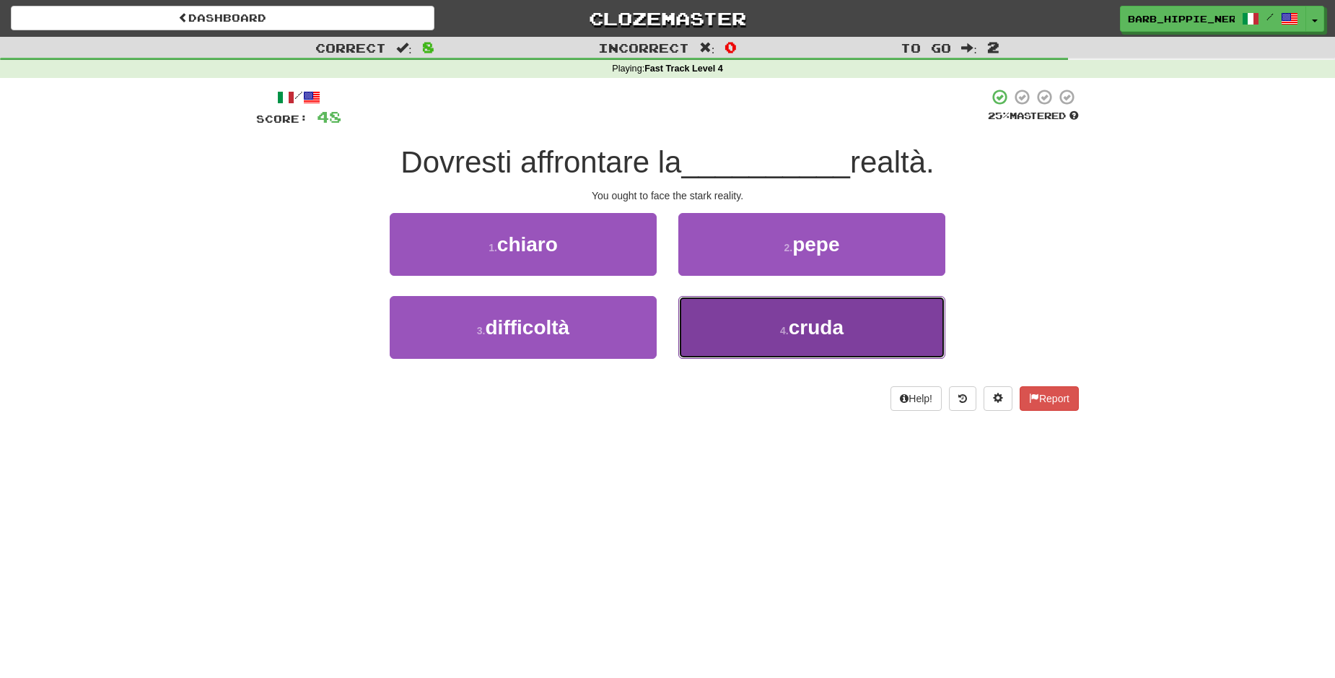
click at [832, 323] on span "cruda" at bounding box center [816, 327] width 55 height 22
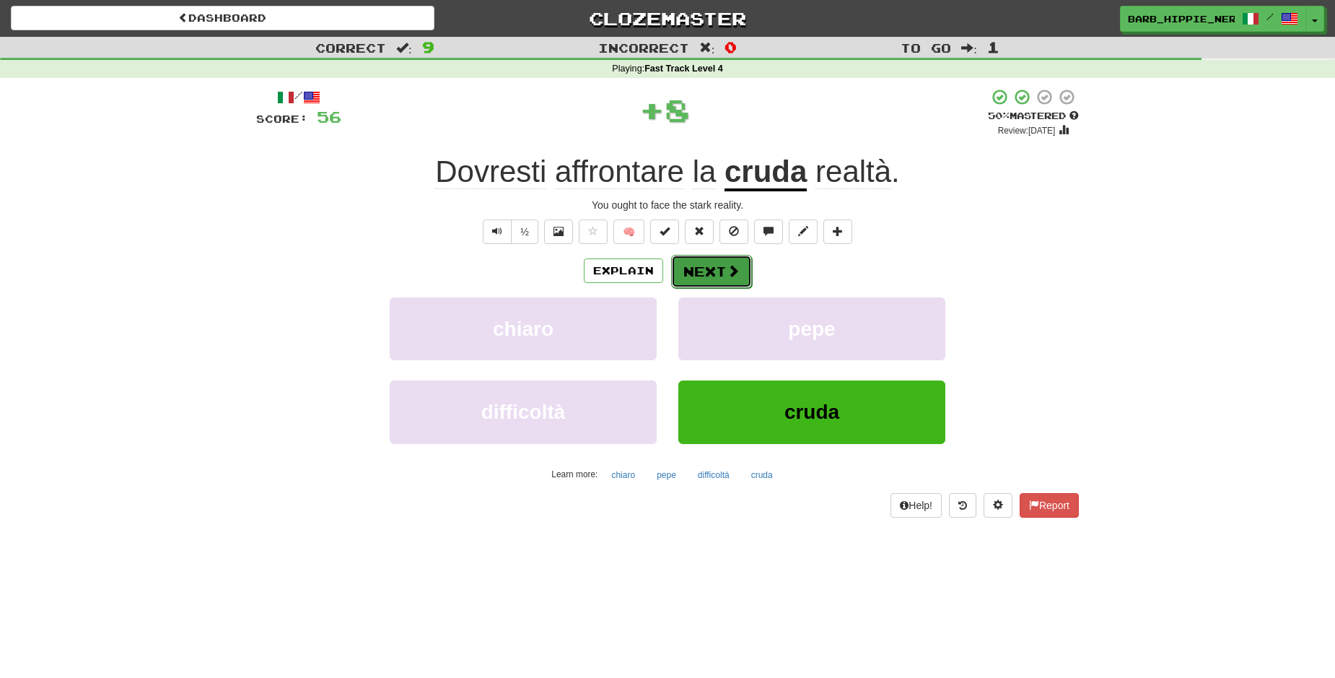
click at [717, 271] on button "Next" at bounding box center [711, 271] width 81 height 33
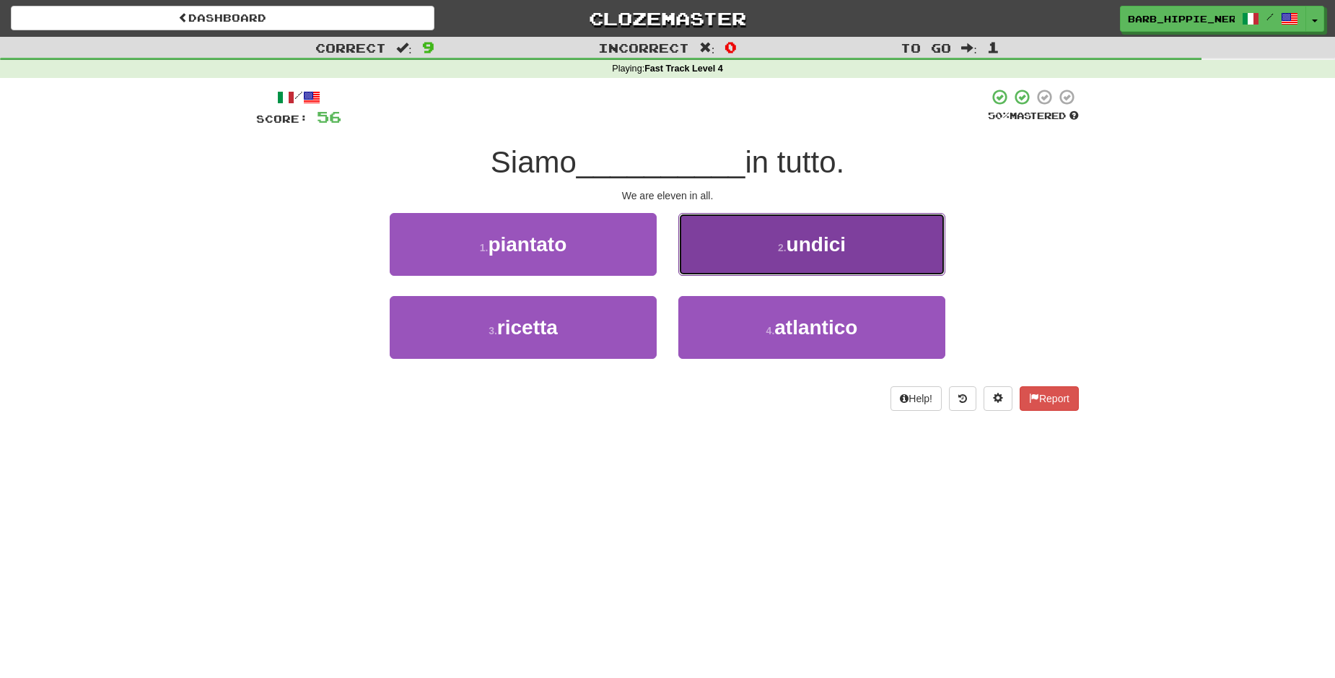
click at [812, 252] on span "undici" at bounding box center [816, 244] width 59 height 22
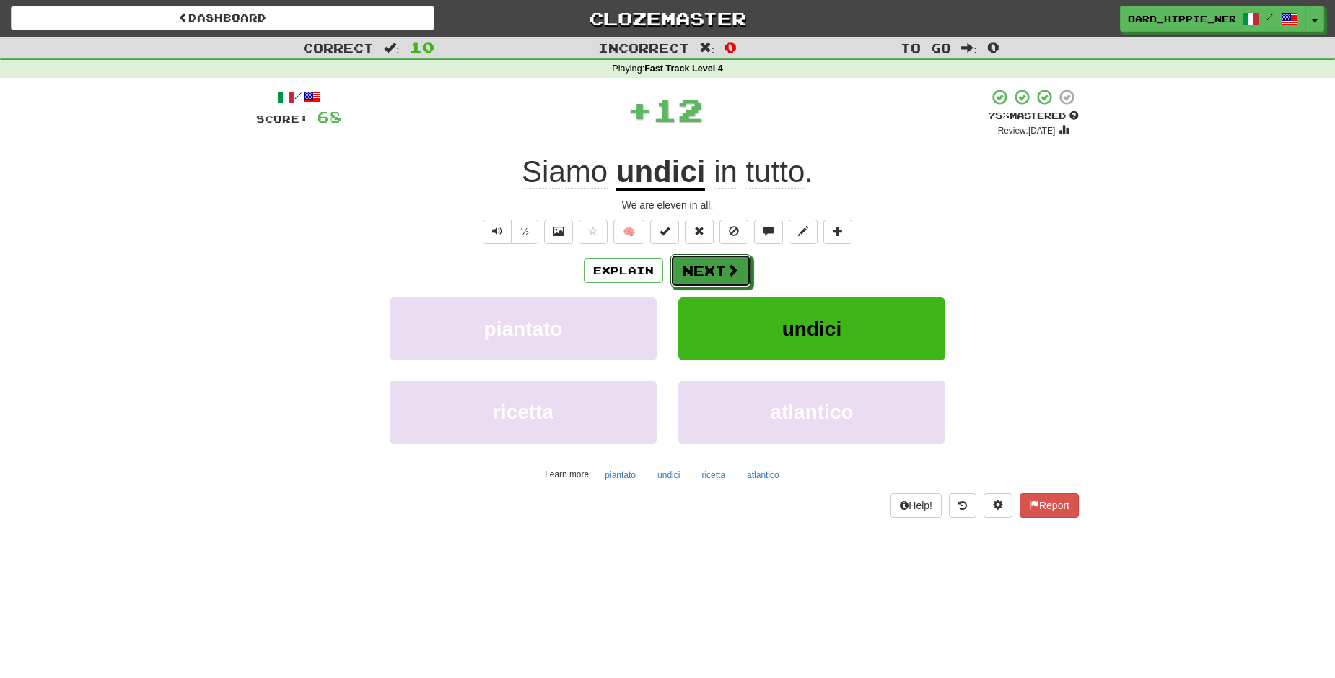
click at [704, 272] on button "Next" at bounding box center [710, 270] width 81 height 33
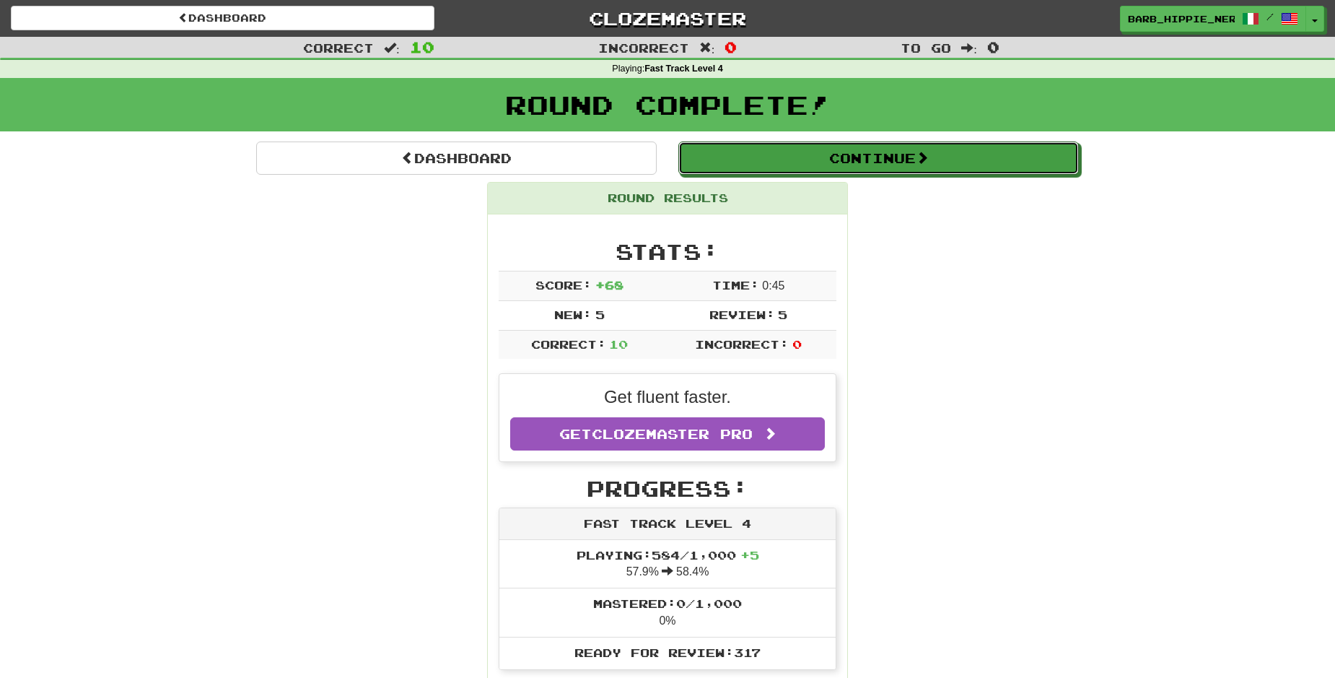
click at [897, 165] on button "Continue" at bounding box center [878, 157] width 401 height 33
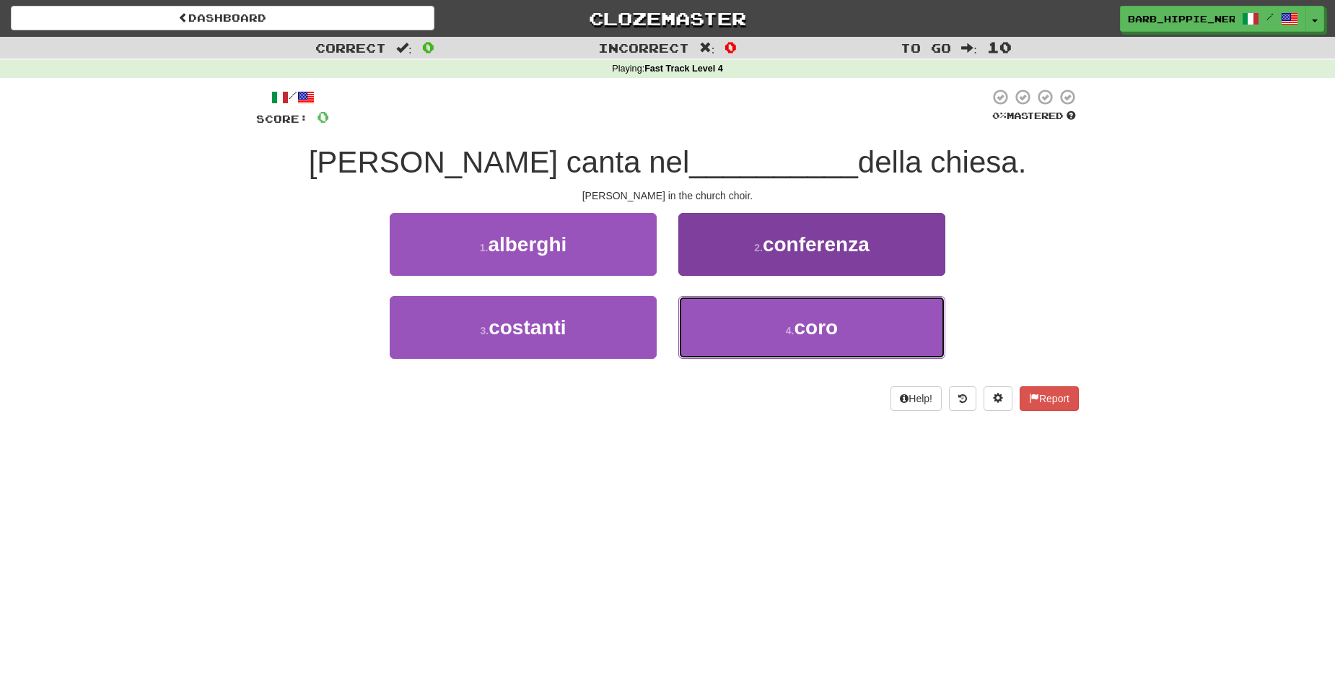
click at [815, 333] on span "coro" at bounding box center [817, 327] width 44 height 22
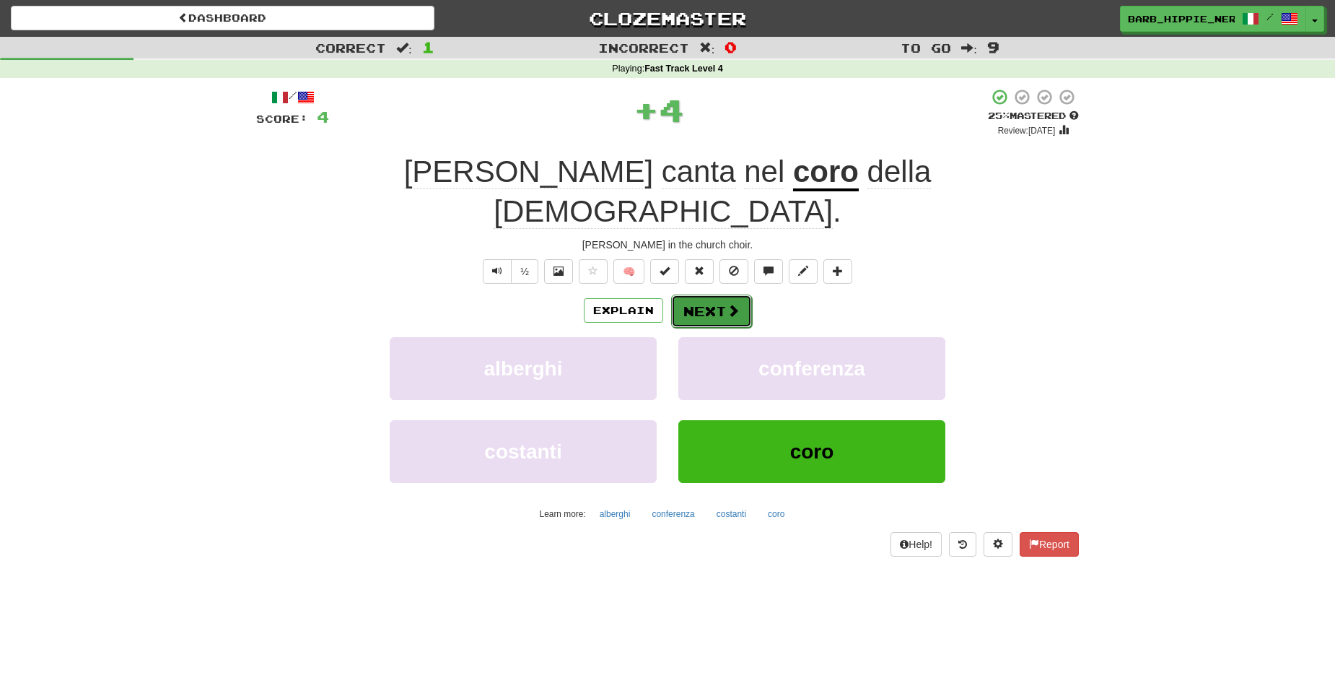
click at [727, 304] on span at bounding box center [733, 310] width 13 height 13
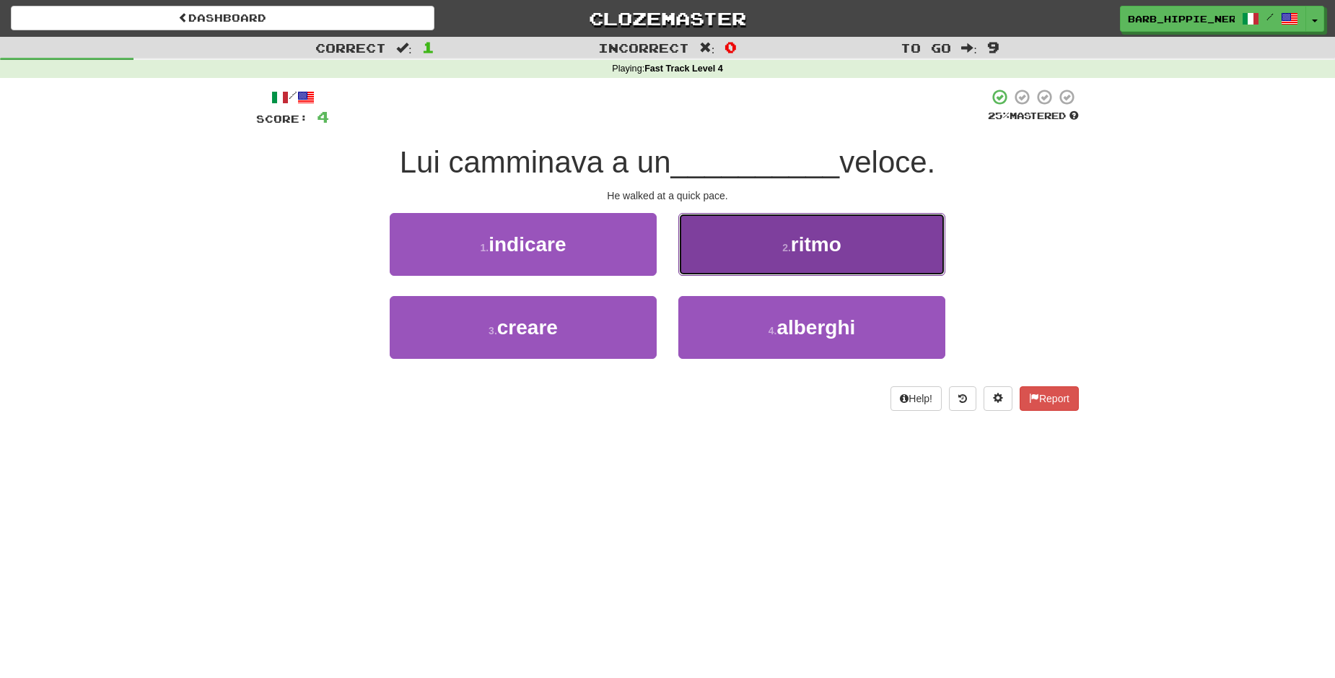
click at [806, 248] on span "ritmo" at bounding box center [816, 244] width 51 height 22
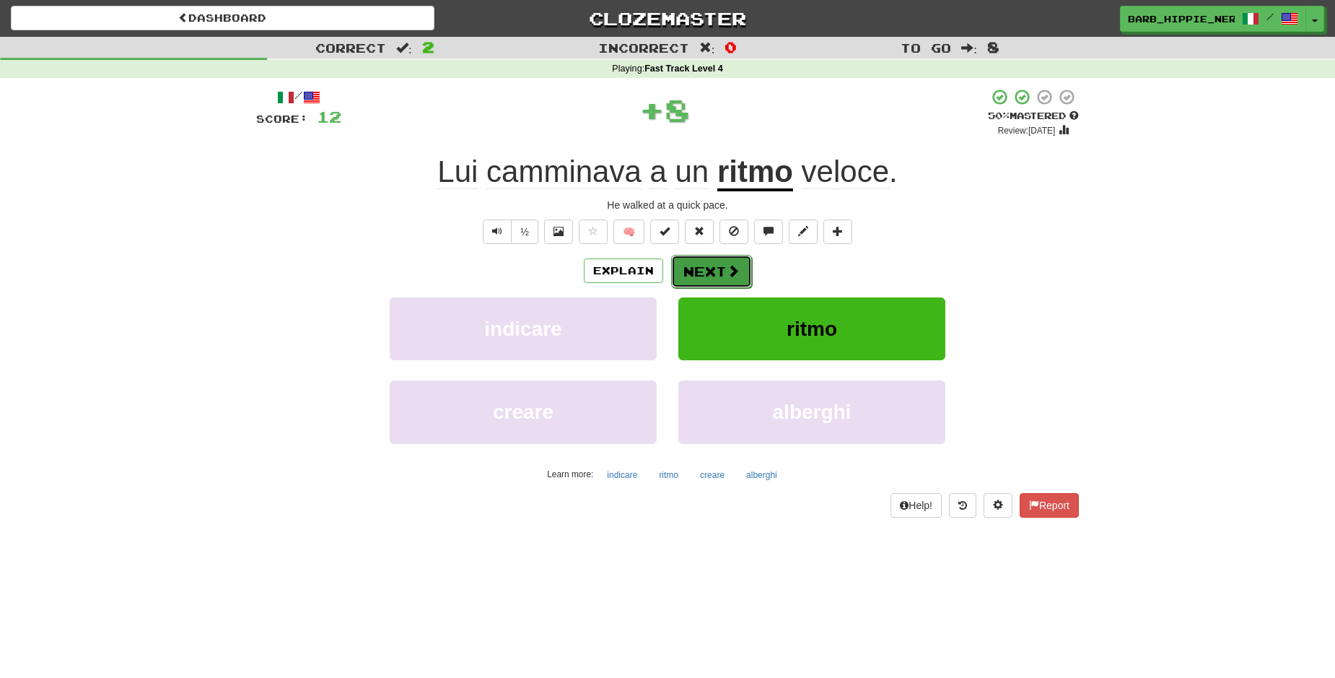
click at [727, 269] on span at bounding box center [733, 270] width 13 height 13
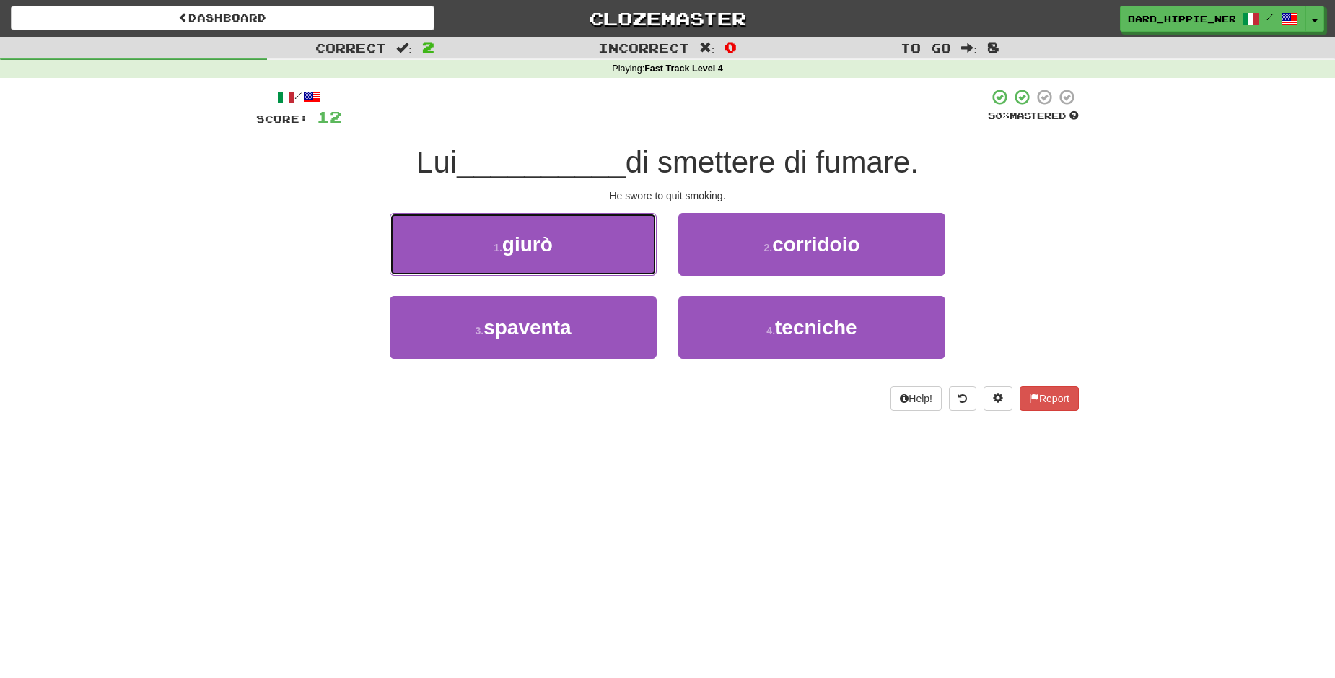
click at [603, 250] on button "1 . giurò" at bounding box center [523, 244] width 267 height 63
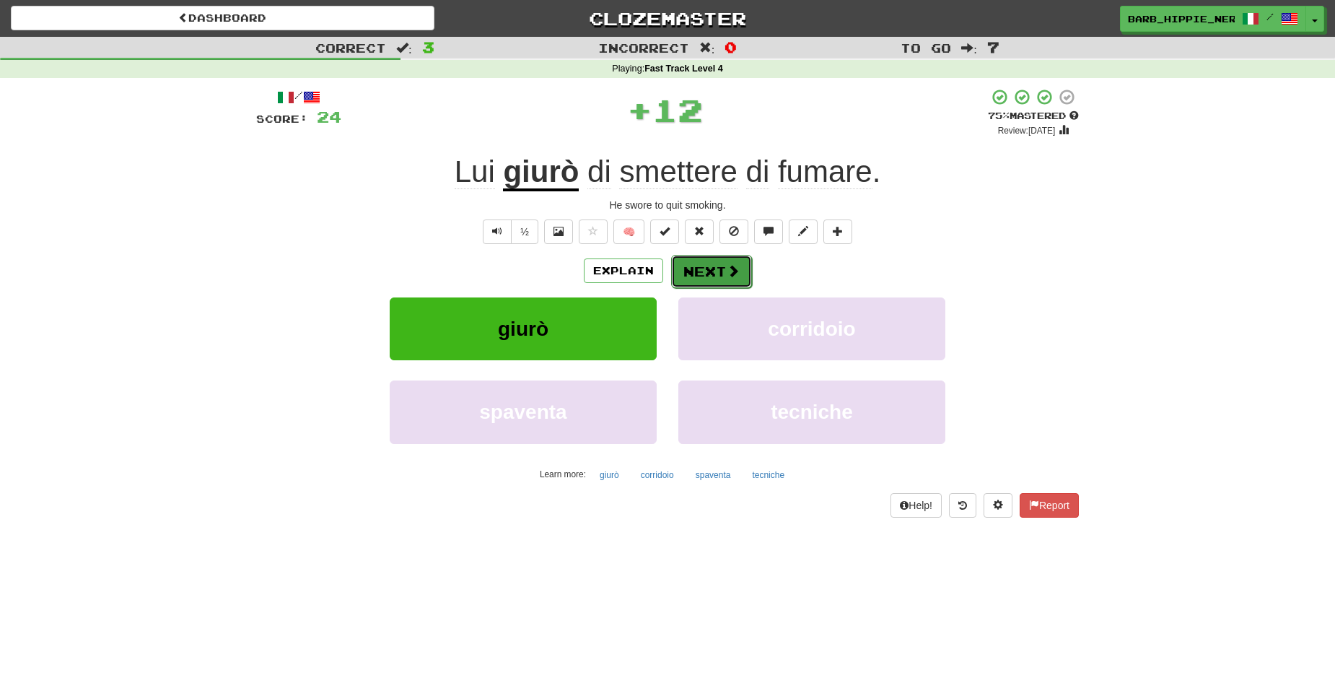
click at [693, 269] on button "Next" at bounding box center [711, 271] width 81 height 33
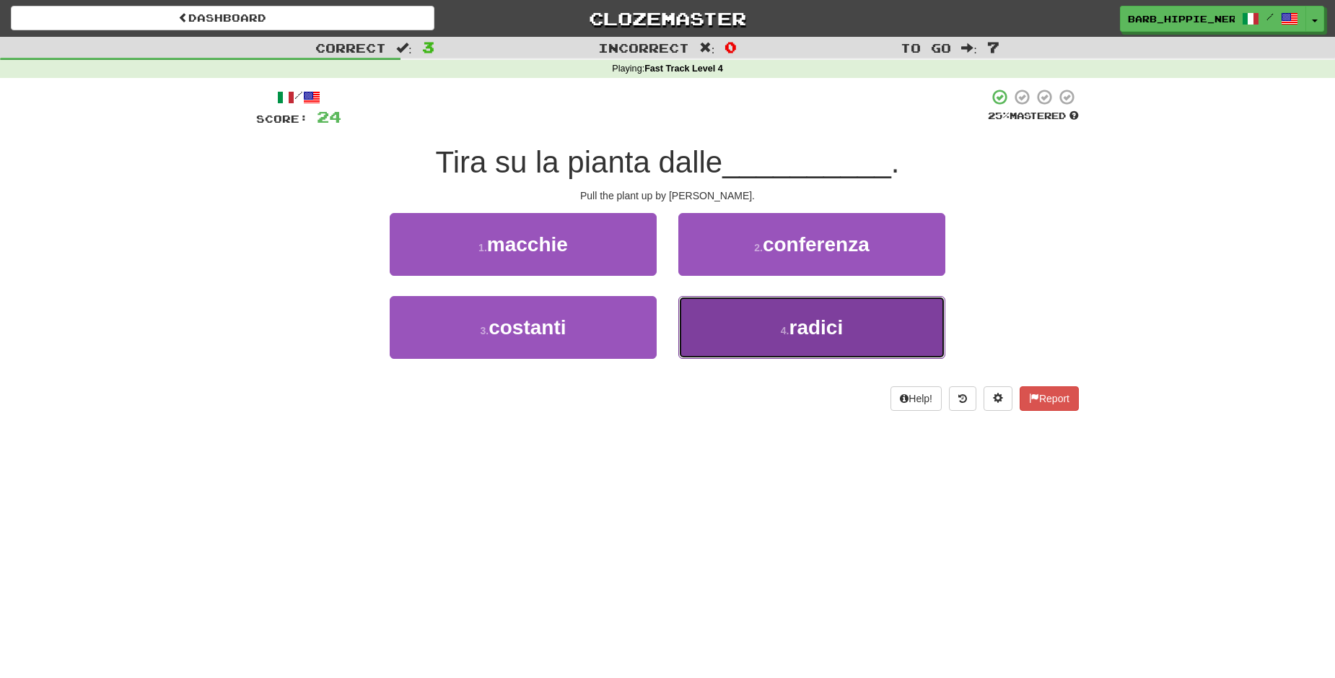
click at [810, 334] on span "radici" at bounding box center [816, 327] width 54 height 22
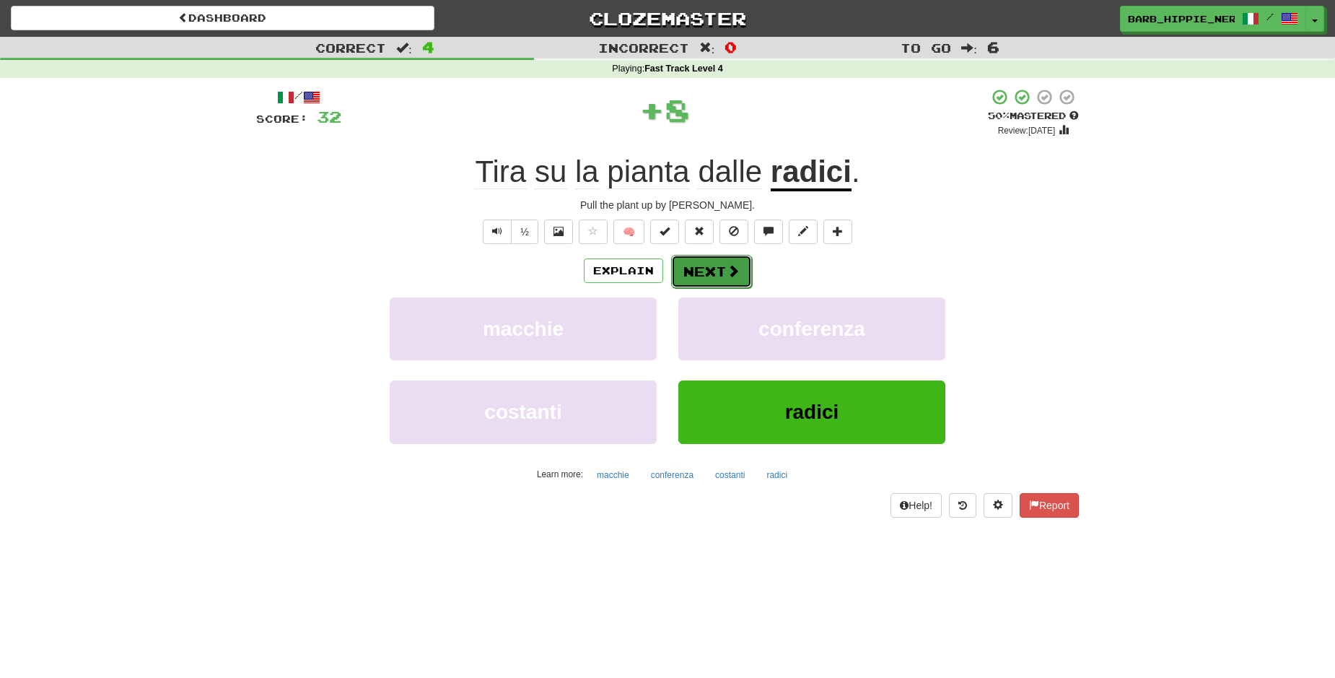
click at [727, 264] on span at bounding box center [733, 270] width 13 height 13
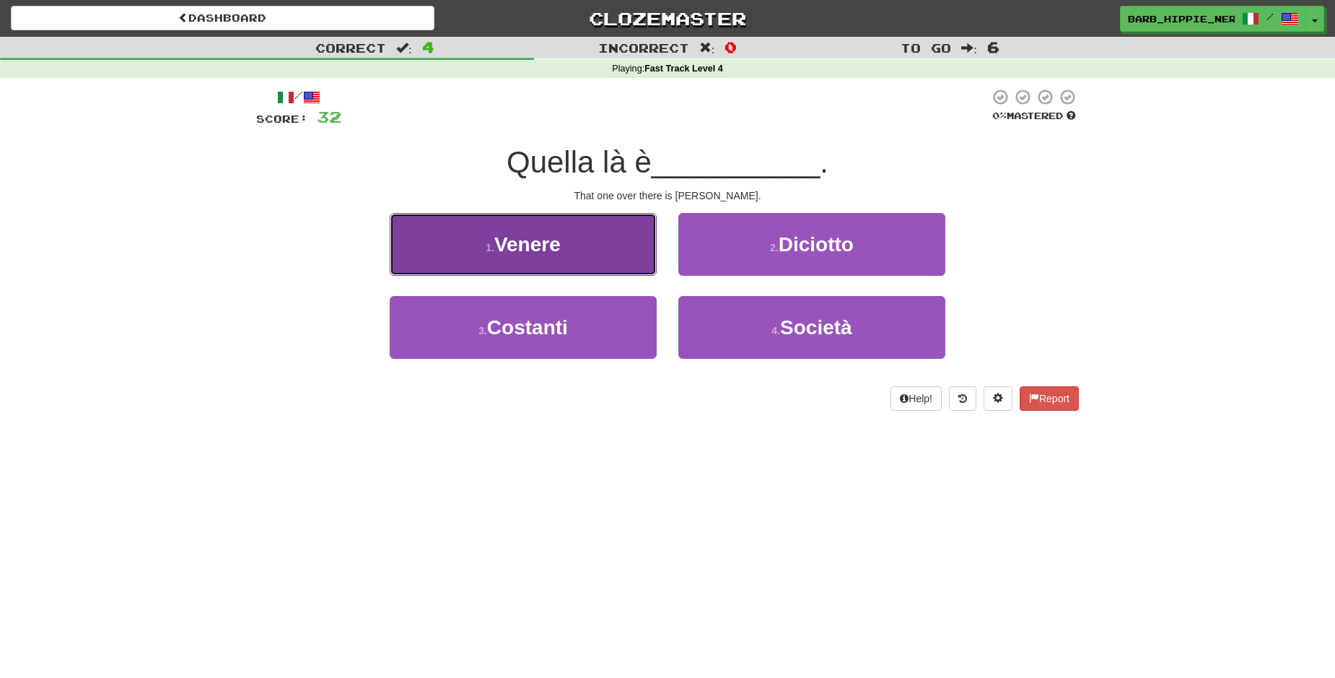
click at [598, 248] on button "1 . Venere" at bounding box center [523, 244] width 267 height 63
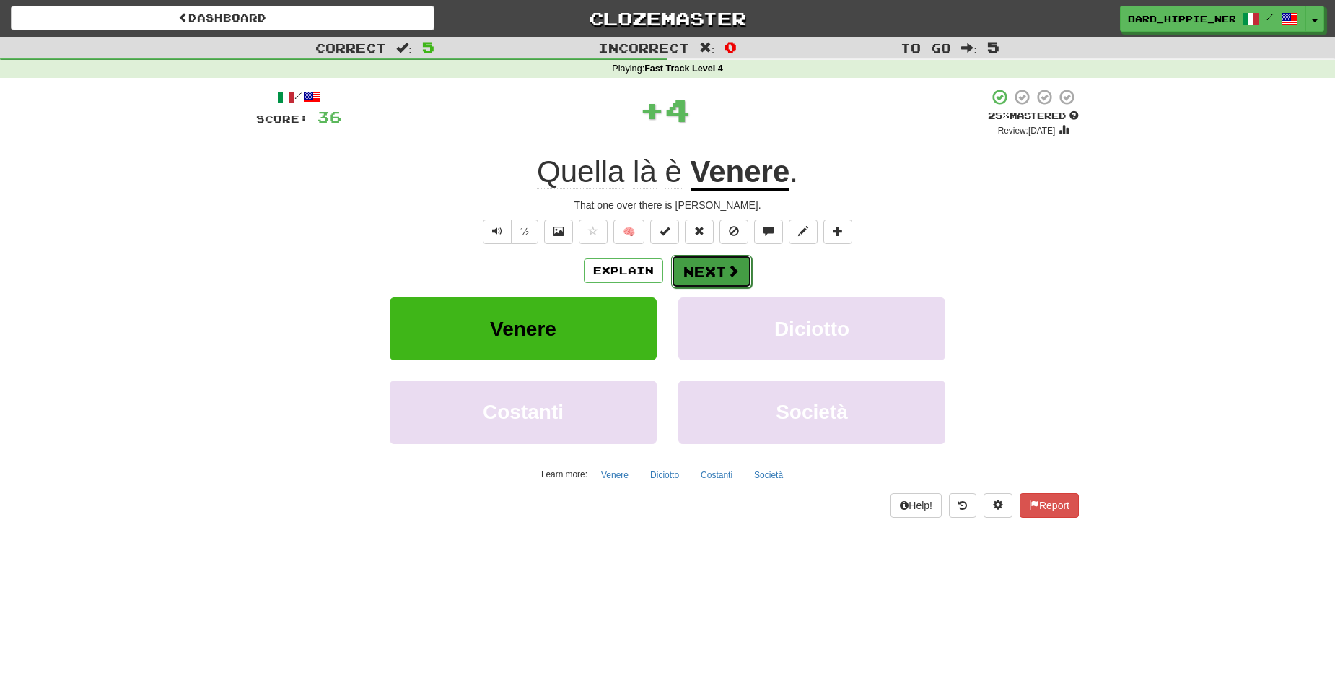
click at [727, 273] on span at bounding box center [733, 270] width 13 height 13
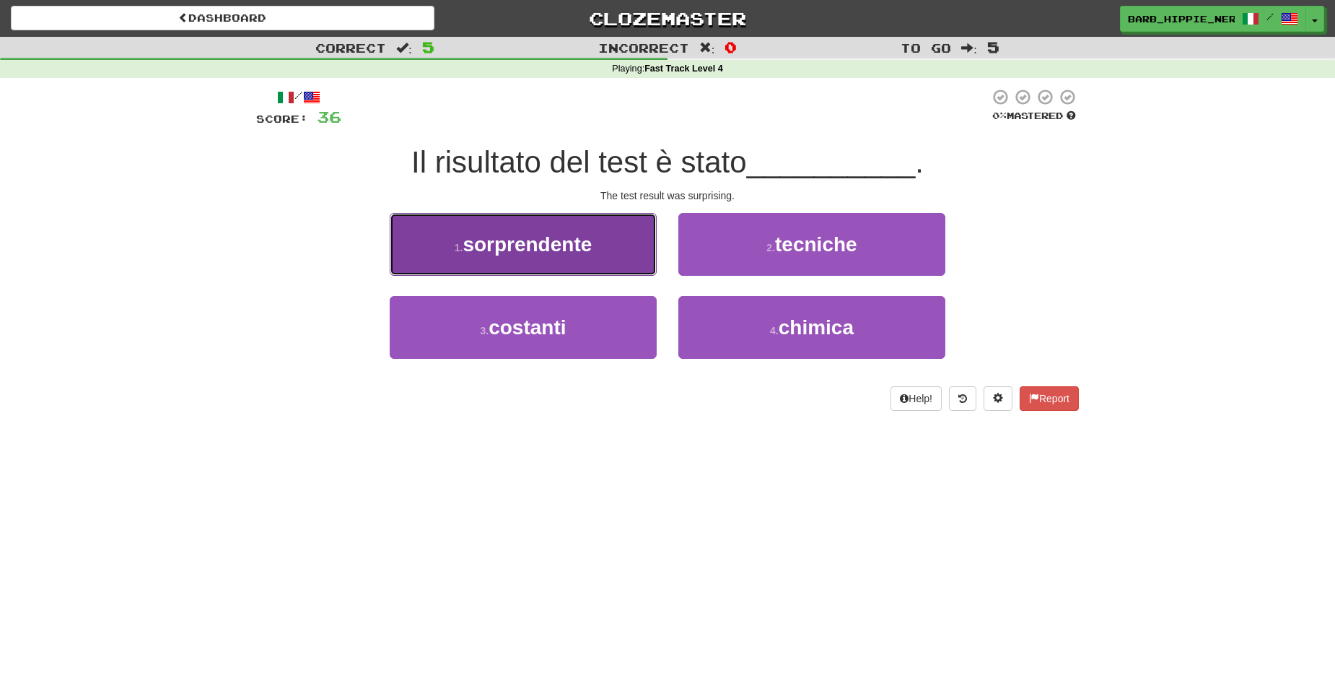
click at [587, 261] on button "1 . sorprendente" at bounding box center [523, 244] width 267 height 63
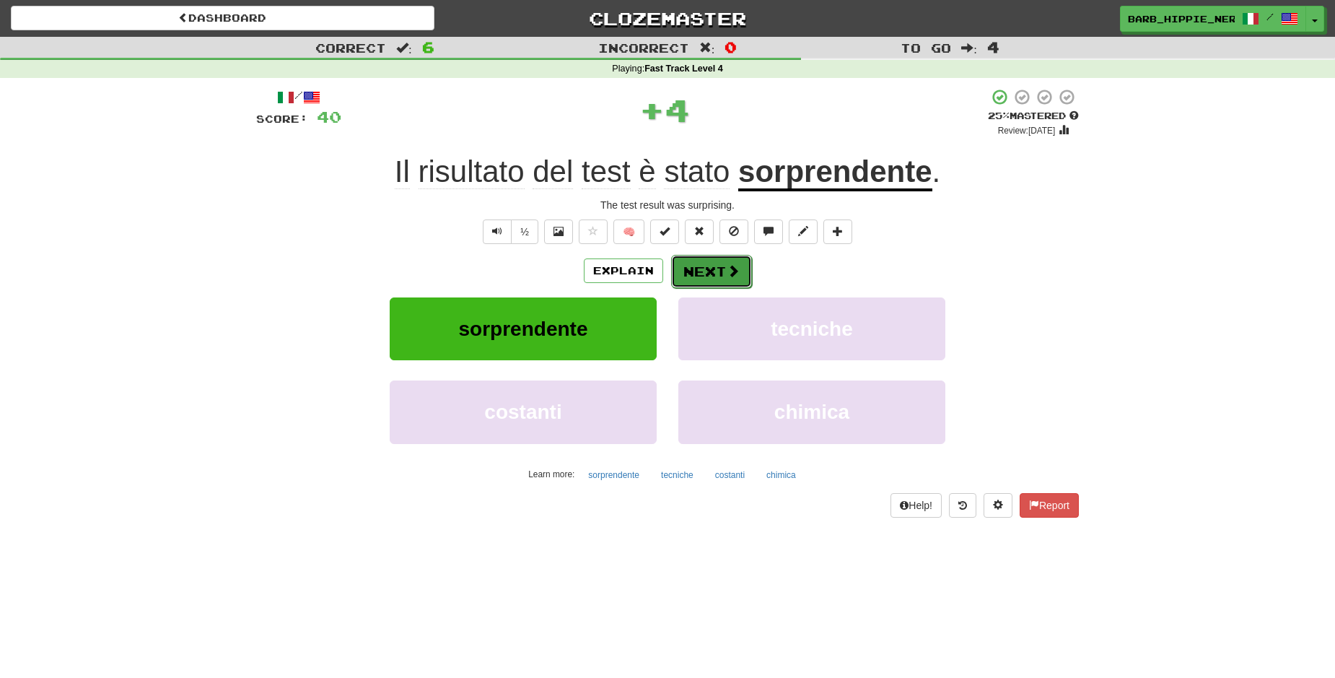
click at [704, 276] on button "Next" at bounding box center [711, 271] width 81 height 33
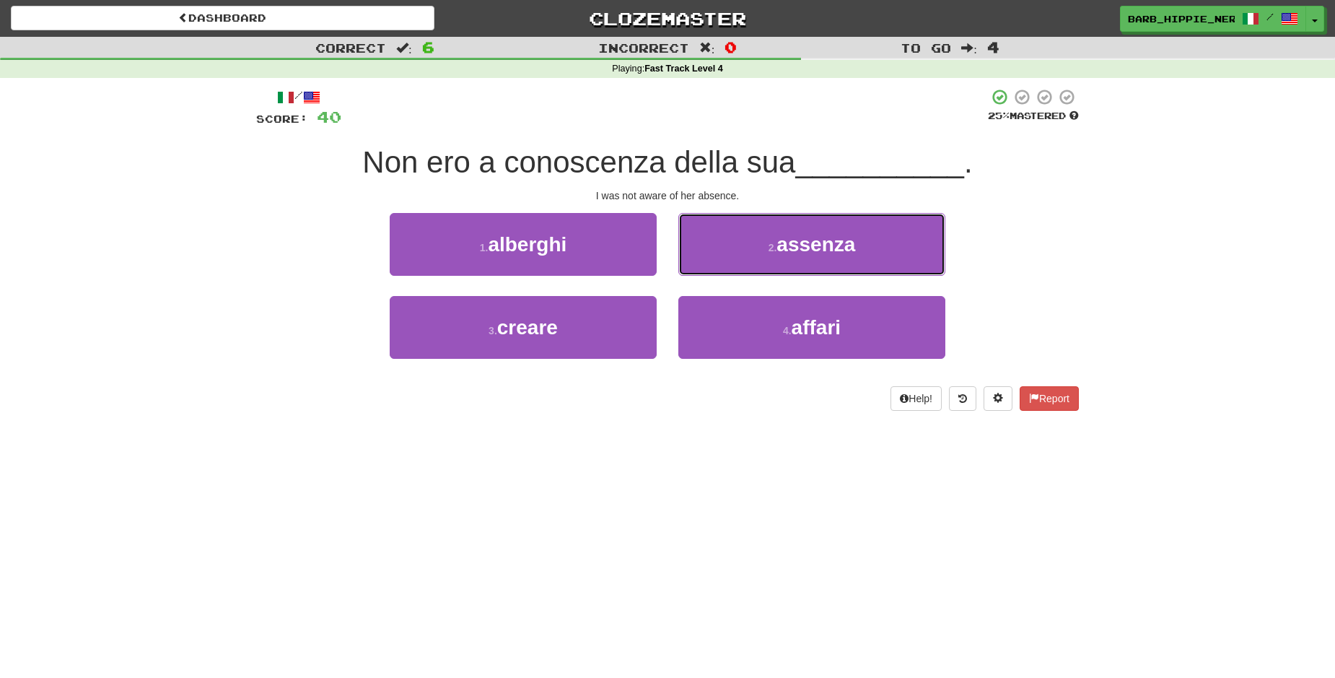
click at [823, 242] on span "assenza" at bounding box center [815, 244] width 79 height 22
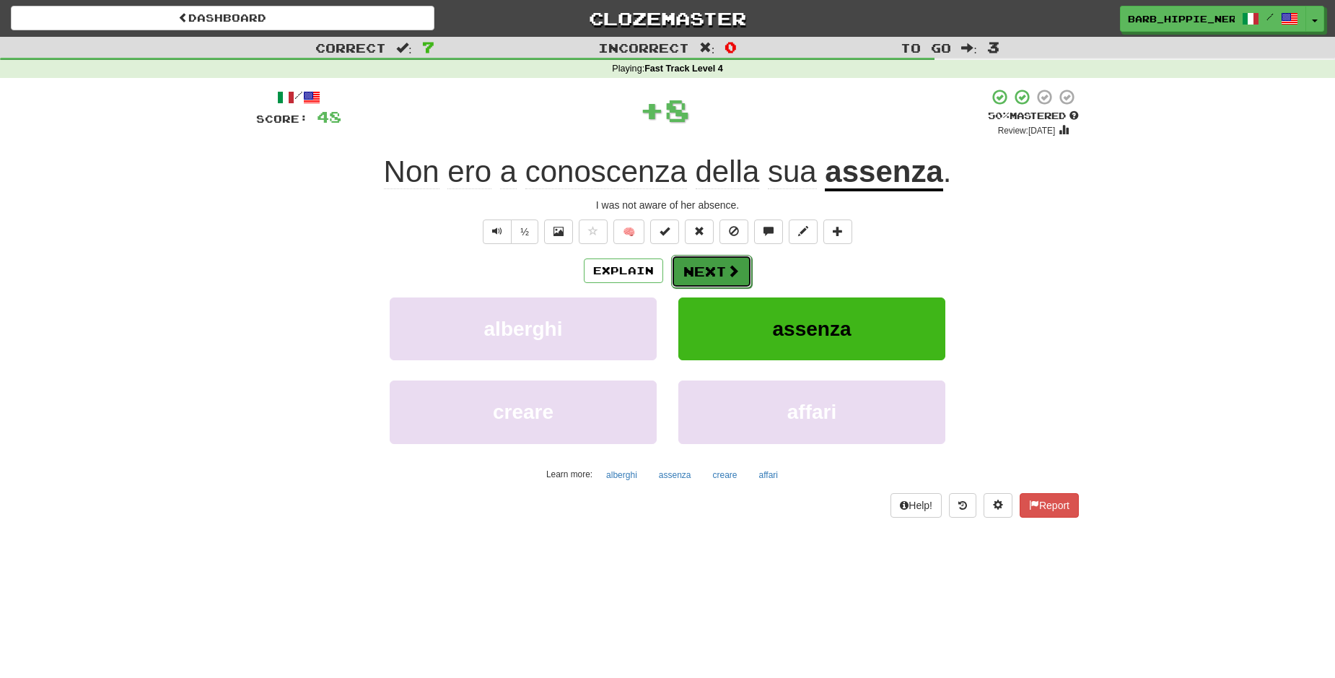
click at [727, 269] on span at bounding box center [733, 270] width 13 height 13
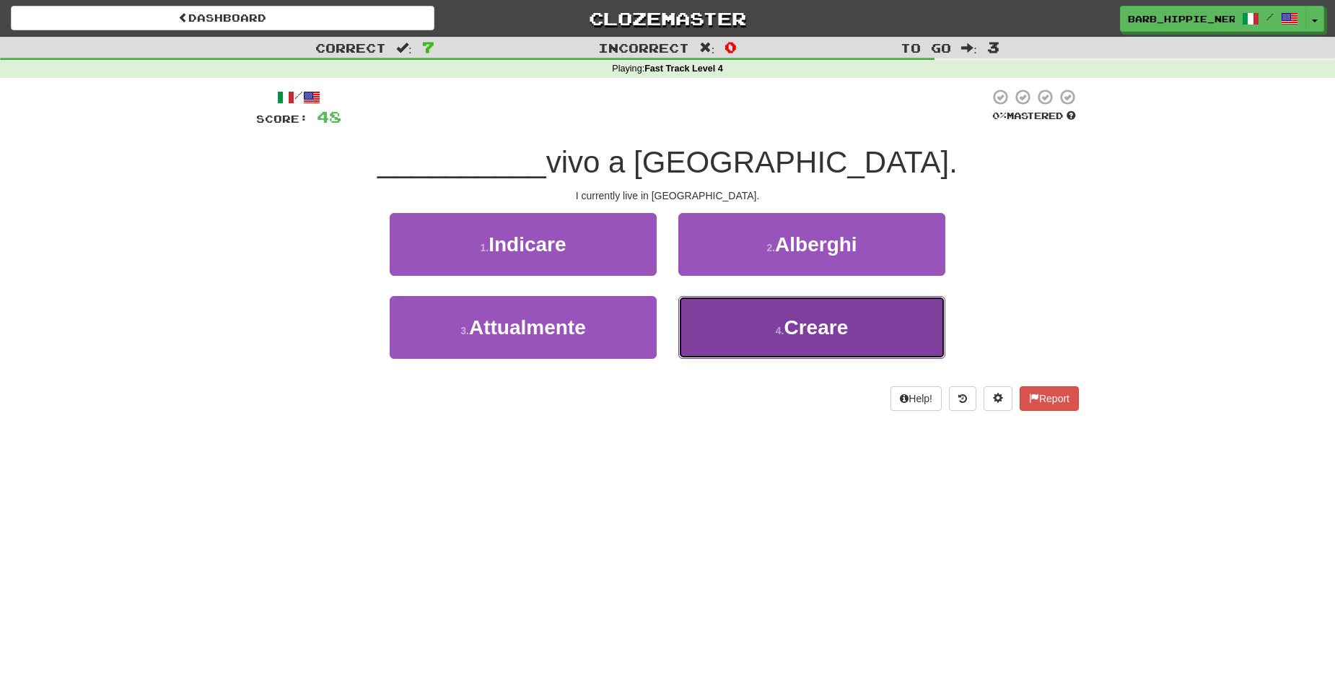
drag, startPoint x: 850, startPoint y: 338, endPoint x: 841, endPoint y: 337, distance: 9.5
click at [849, 340] on button "4 . Creare" at bounding box center [811, 327] width 267 height 63
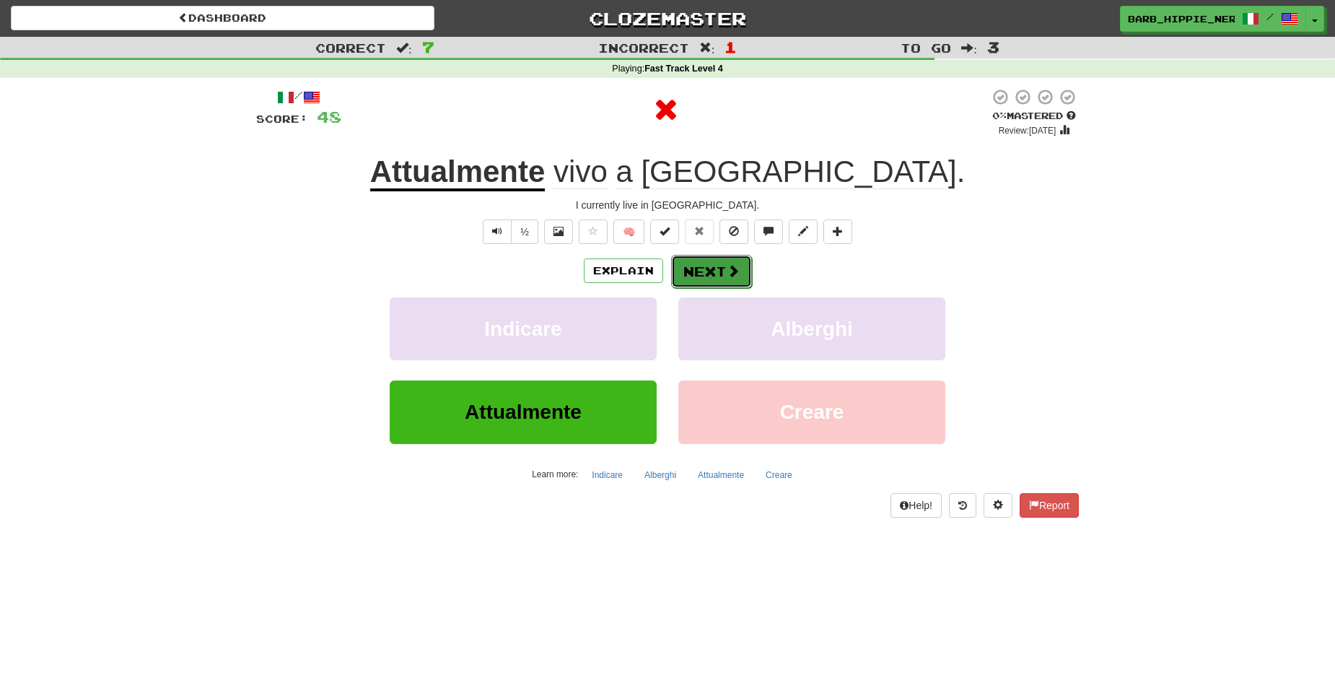
click at [698, 271] on button "Next" at bounding box center [711, 271] width 81 height 33
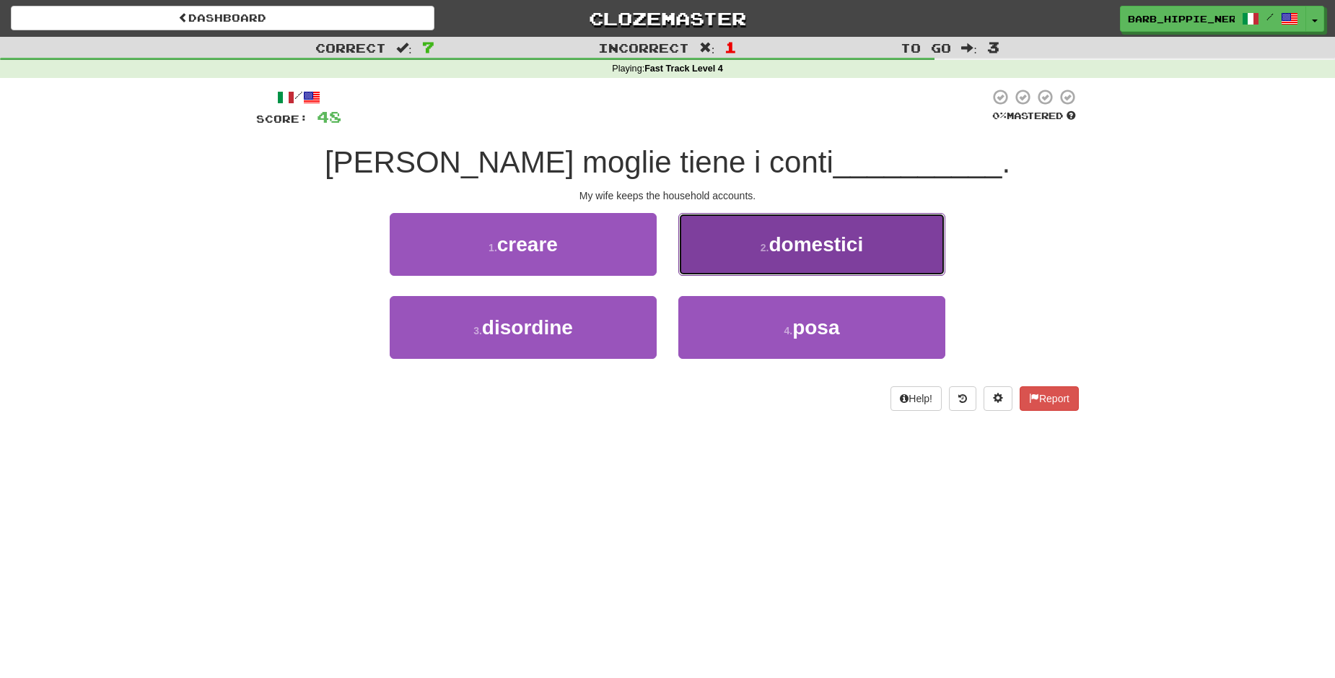
click at [816, 237] on span "domestici" at bounding box center [816, 244] width 95 height 22
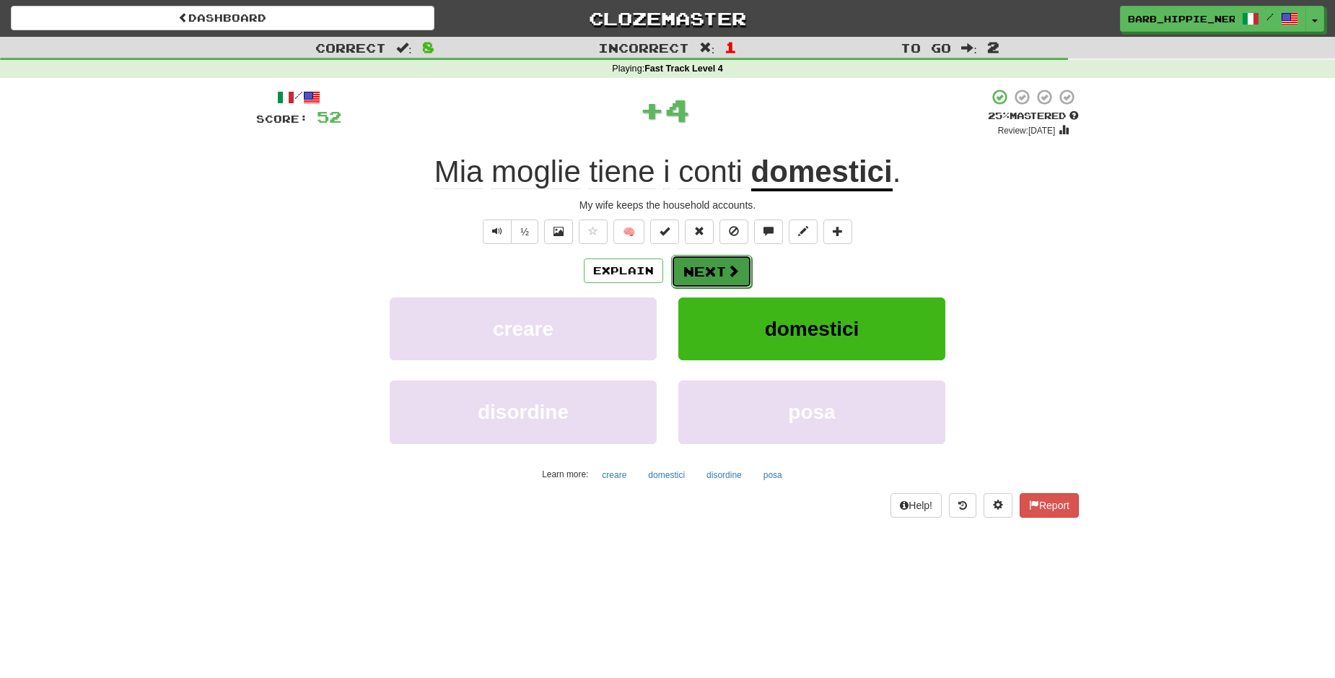
click at [727, 271] on span at bounding box center [733, 270] width 13 height 13
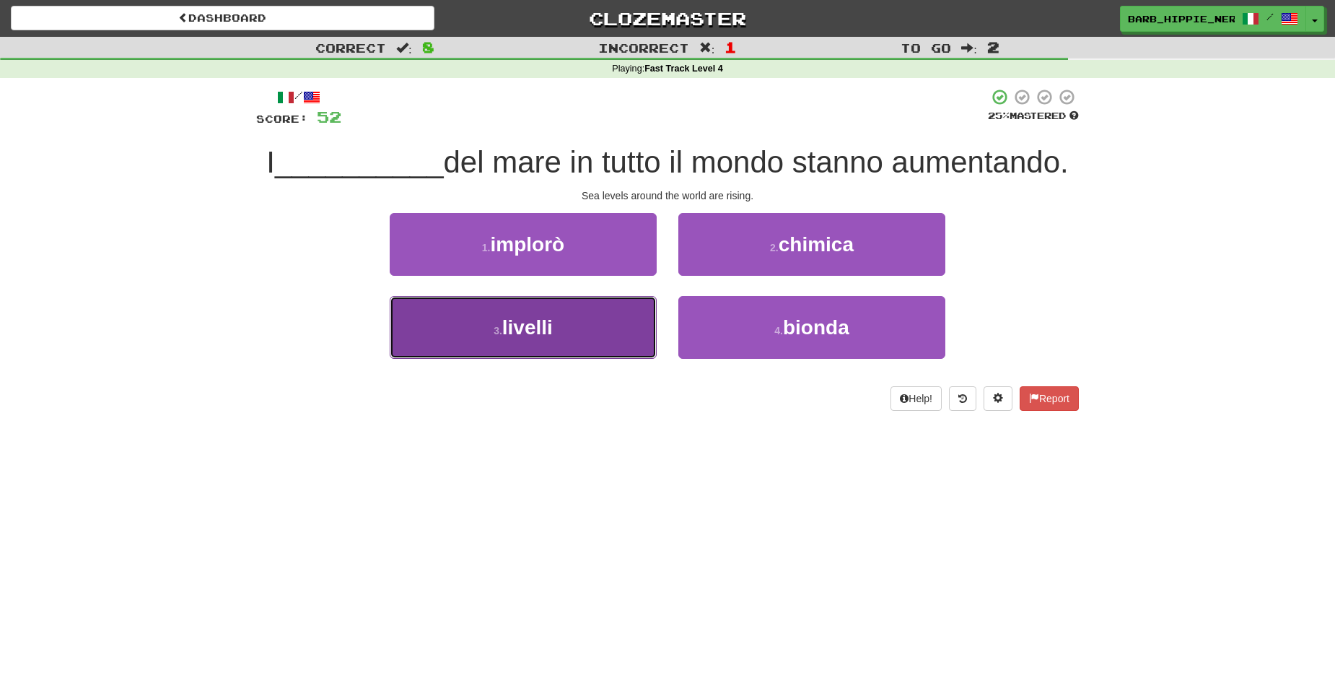
click at [606, 332] on button "3 . livelli" at bounding box center [523, 327] width 267 height 63
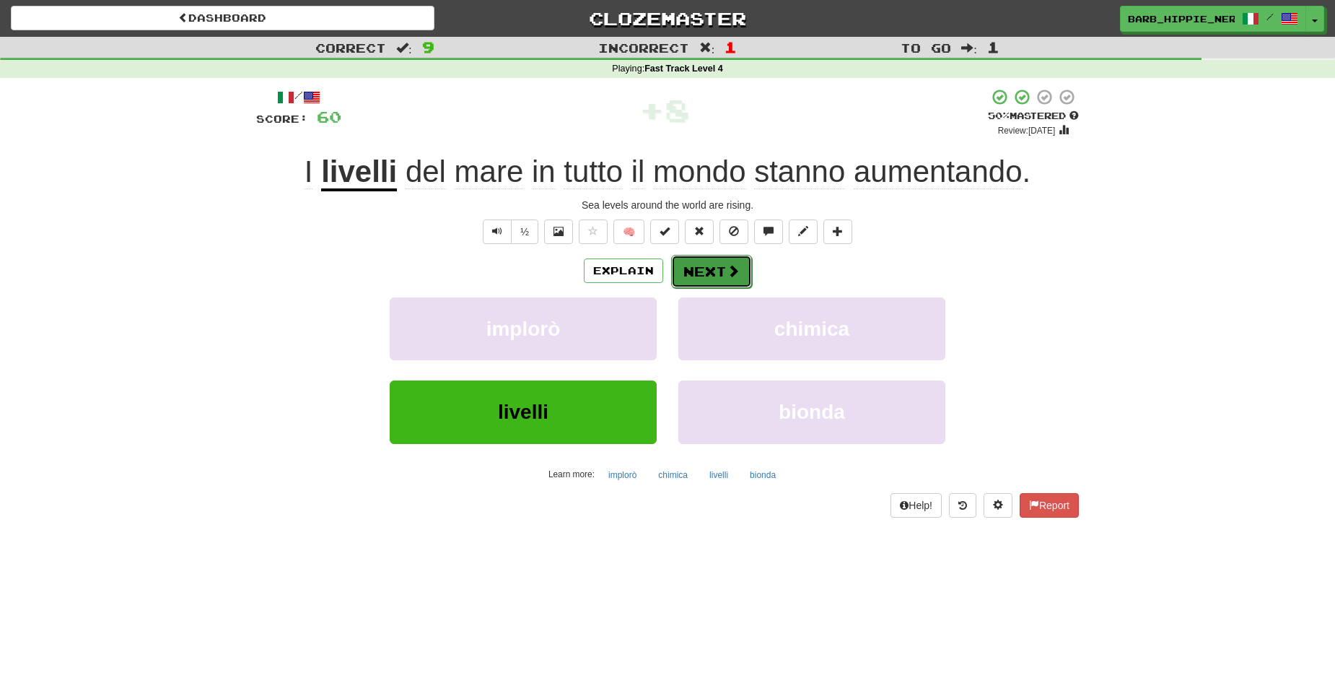
click at [701, 273] on button "Next" at bounding box center [711, 271] width 81 height 33
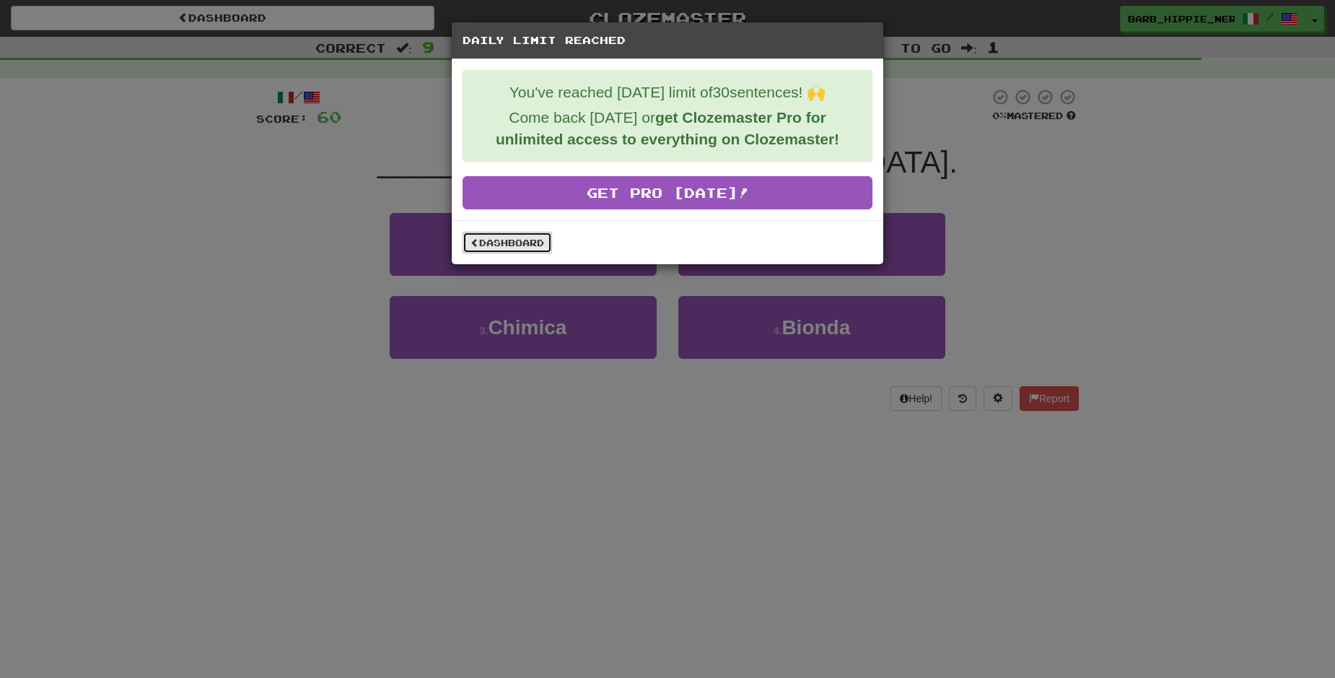
click at [496, 242] on link "Dashboard" at bounding box center [507, 243] width 89 height 22
